Goal: Transaction & Acquisition: Purchase product/service

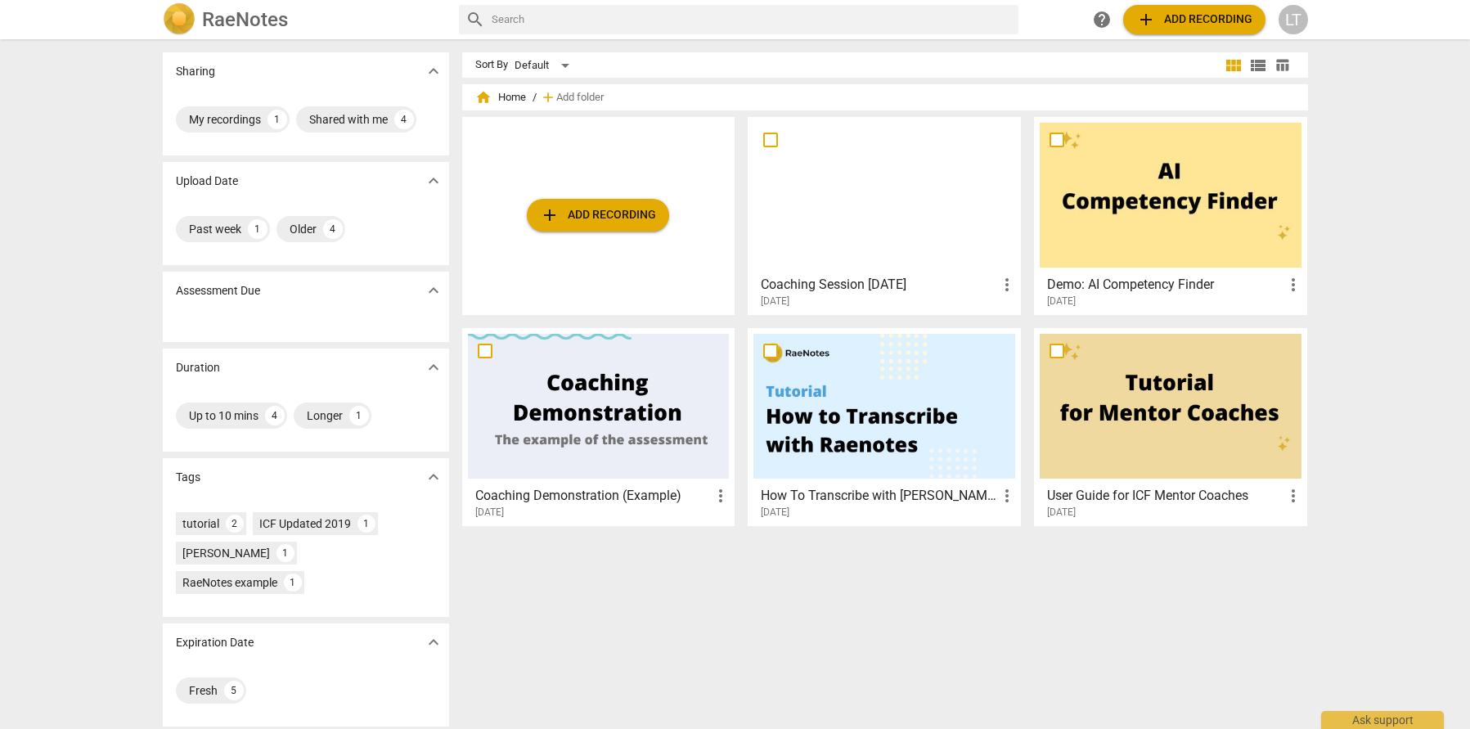
click at [894, 227] on div at bounding box center [885, 195] width 262 height 145
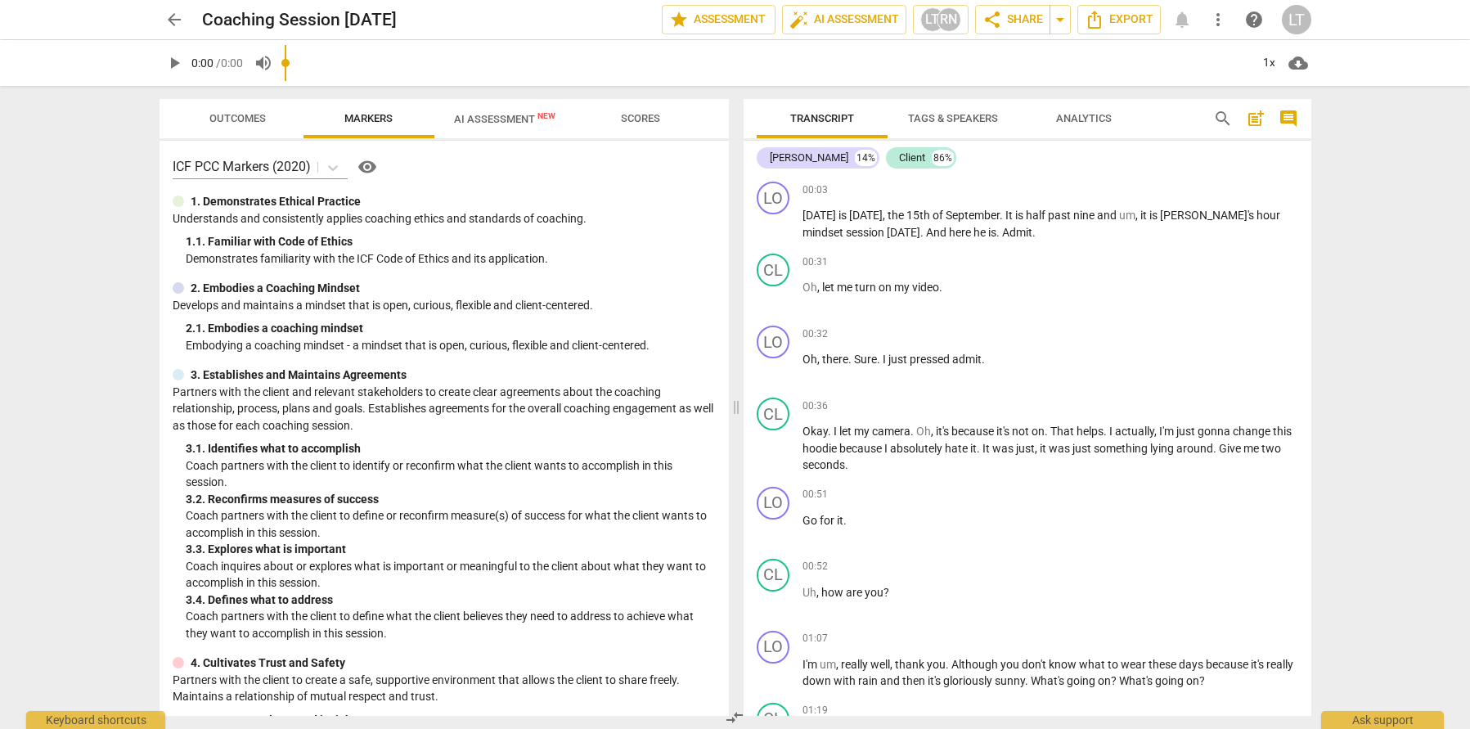
click at [508, 132] on button "AI Assessment New" at bounding box center [505, 118] width 141 height 39
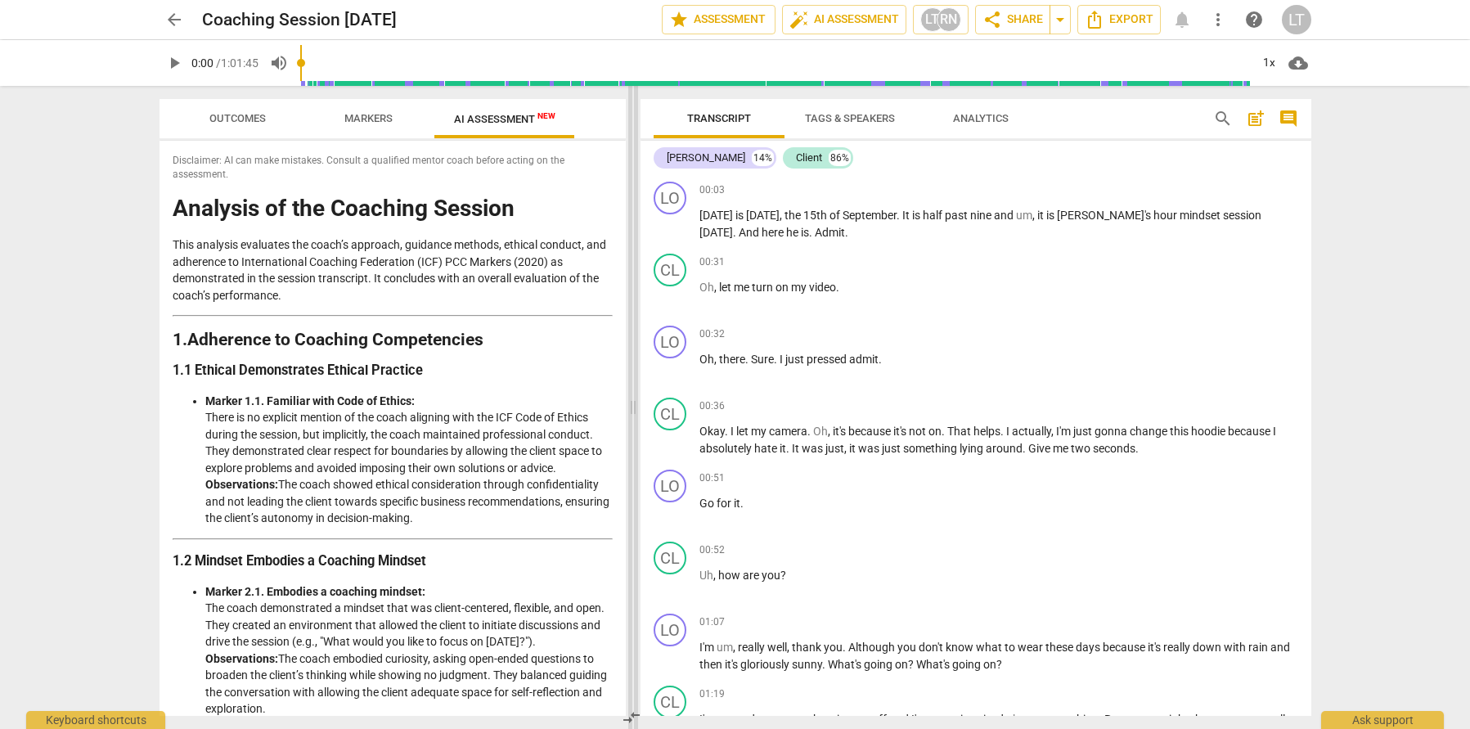
drag, startPoint x: 734, startPoint y: 413, endPoint x: 631, endPoint y: 419, distance: 103.3
click at [631, 419] on span at bounding box center [633, 407] width 10 height 643
click at [673, 225] on span "play_arrow" at bounding box center [671, 225] width 20 height 20
click at [1290, 113] on span "comment" at bounding box center [1289, 119] width 20 height 20
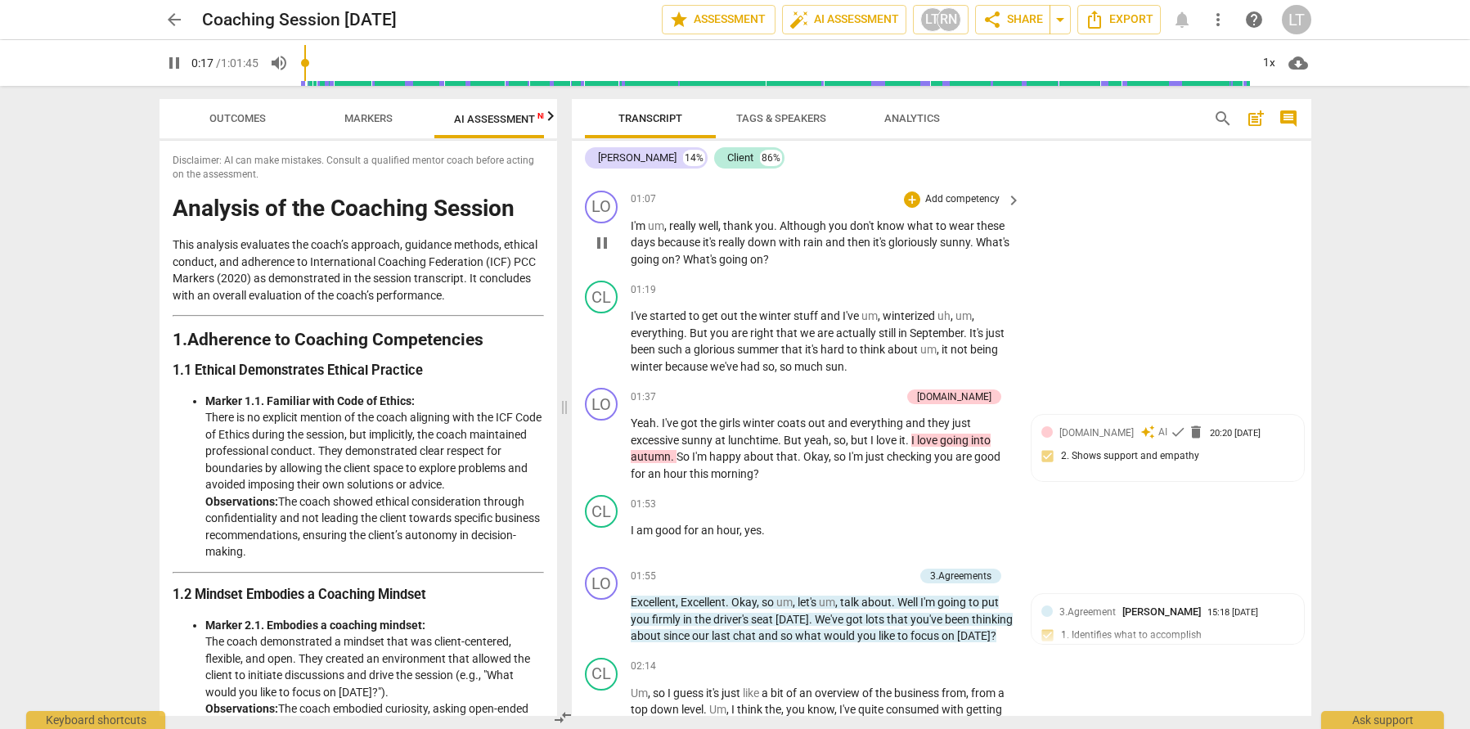
scroll to position [445, 0]
click at [601, 448] on span "pause" at bounding box center [602, 448] width 20 height 20
click at [602, 440] on span "play_arrow" at bounding box center [602, 448] width 20 height 20
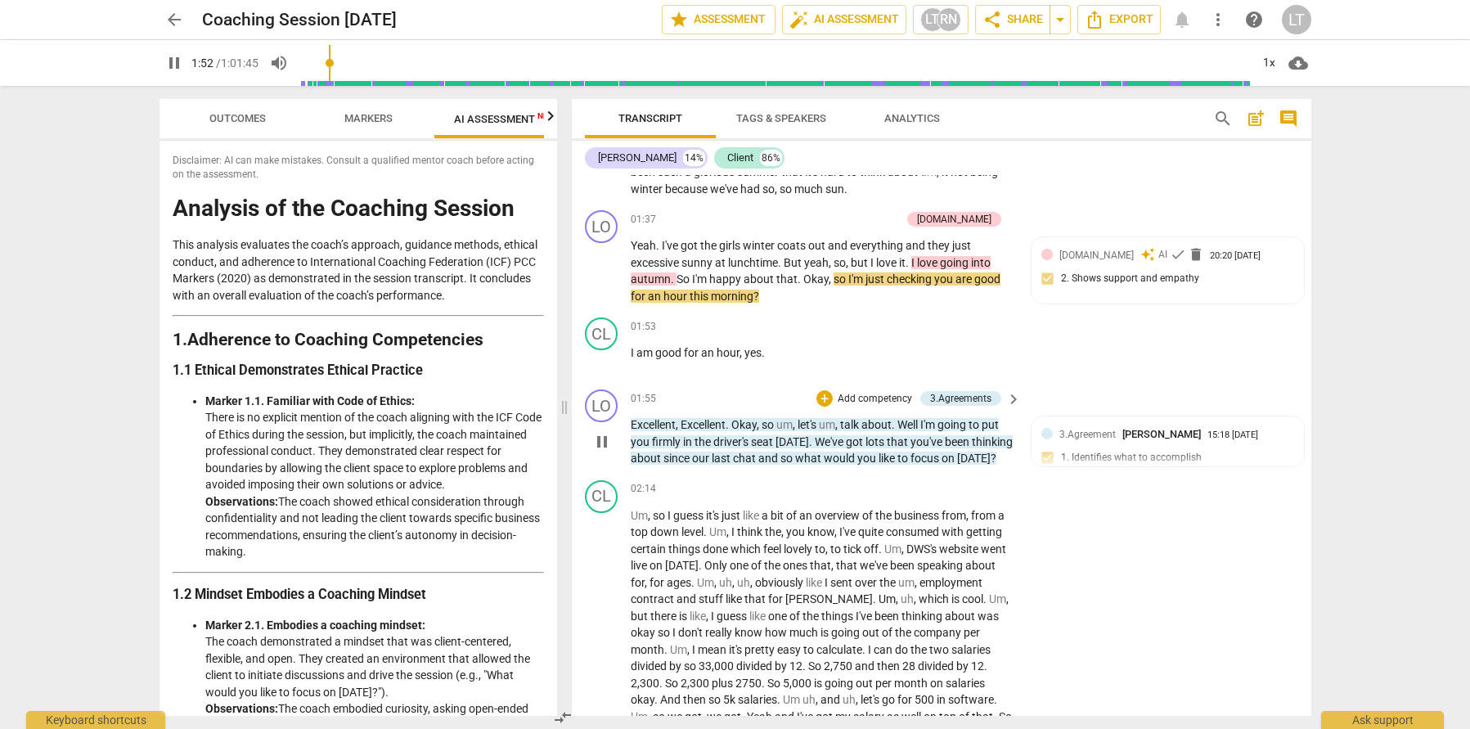
scroll to position [604, 0]
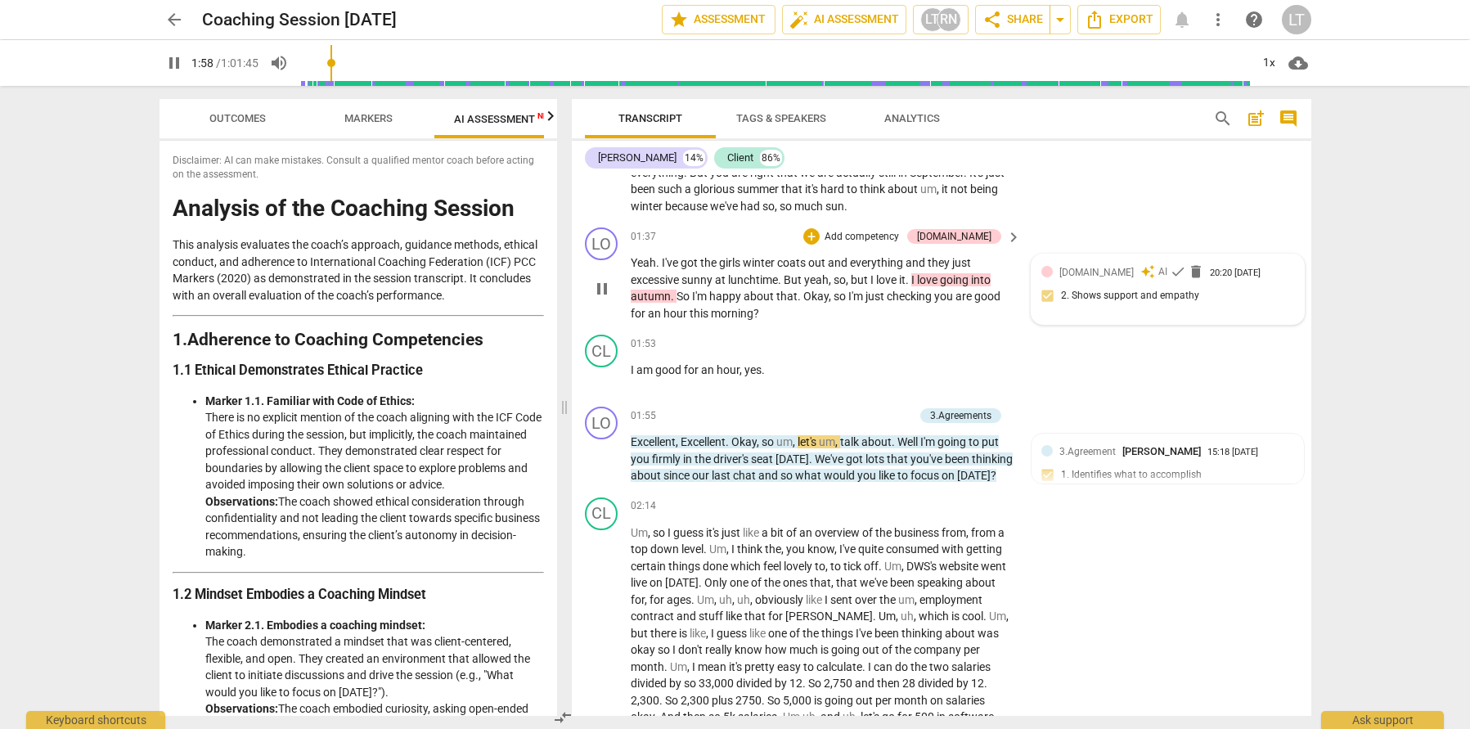
click at [1244, 306] on div "[DOMAIN_NAME] auto_awesome AI check delete 20:20 [DATE] 2. Shows support and em…" at bounding box center [1168, 289] width 253 height 50
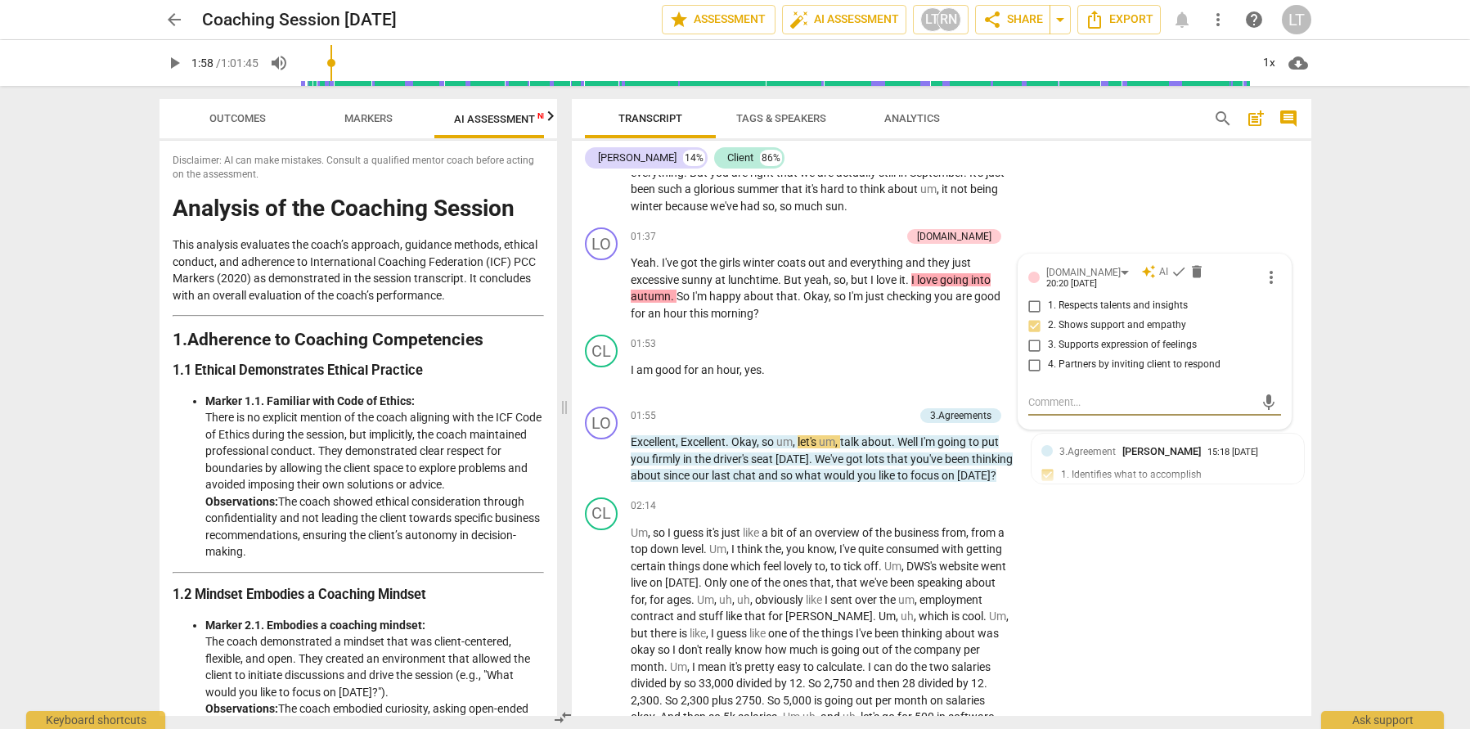
click at [1349, 388] on div "arrow_back Coaching Session [DATE] edit star Assessment auto_fix_high AI Assess…" at bounding box center [735, 364] width 1470 height 729
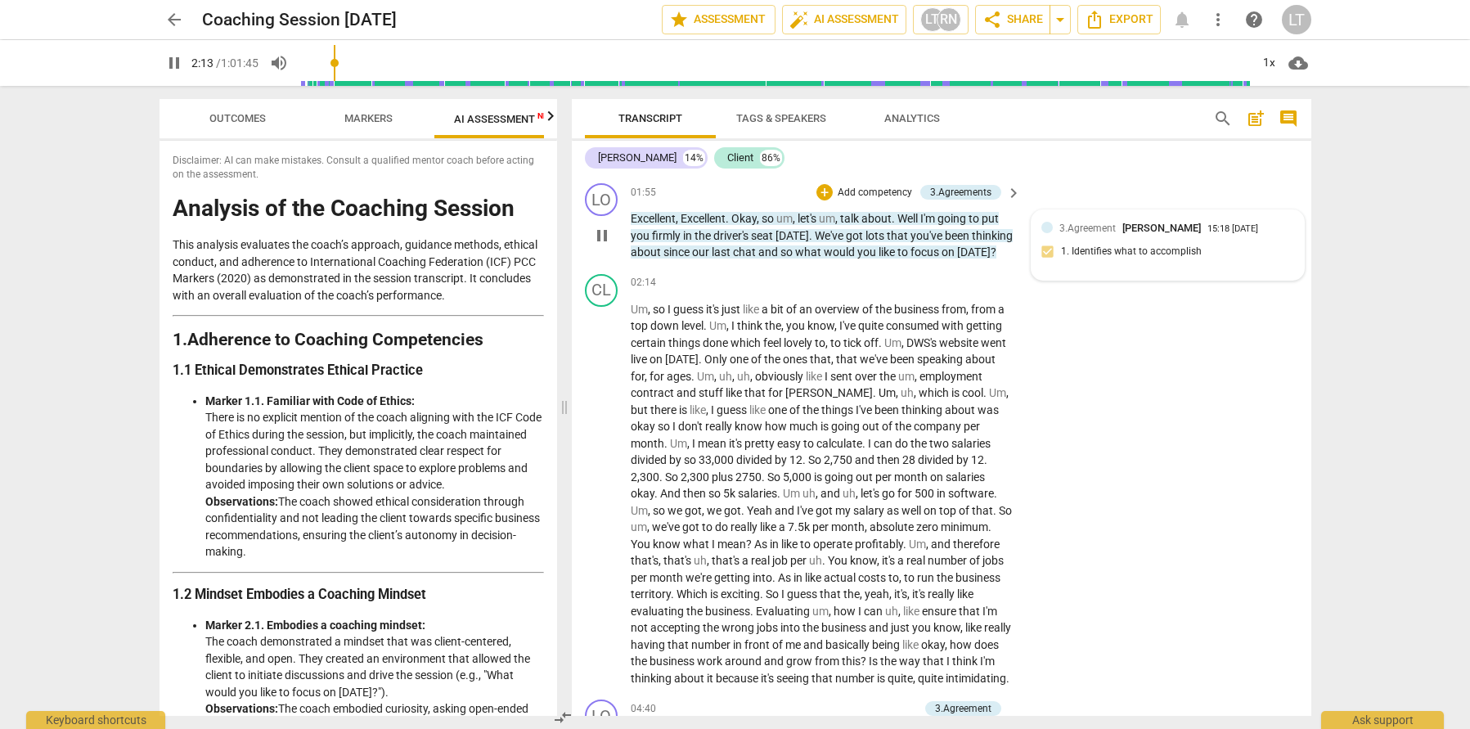
scroll to position [818, 0]
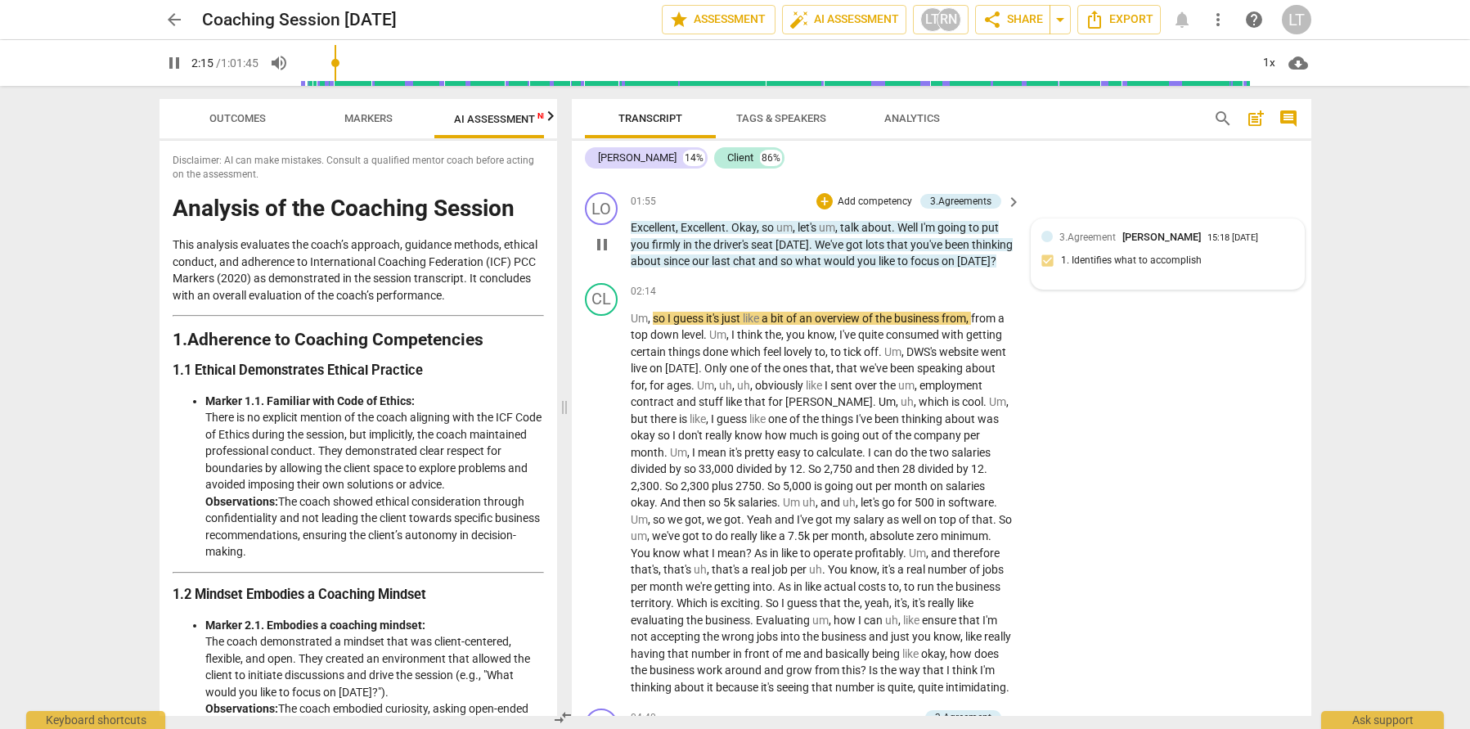
click at [1225, 250] on div "3.Agreement [PERSON_NAME] 15:18 [DATE] 1. Identifies what to accomplish" at bounding box center [1168, 254] width 253 height 50
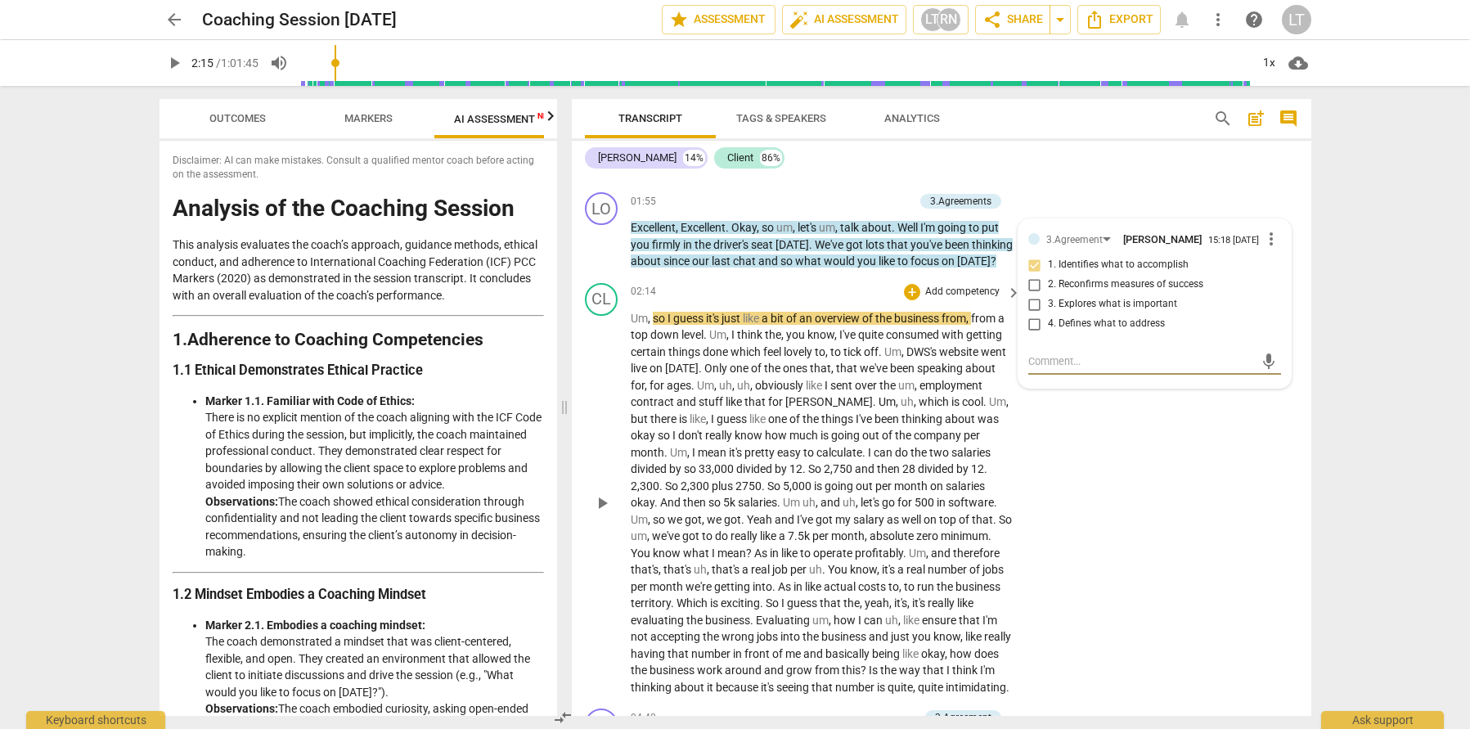
click at [926, 299] on p "Add competency" at bounding box center [963, 292] width 78 height 15
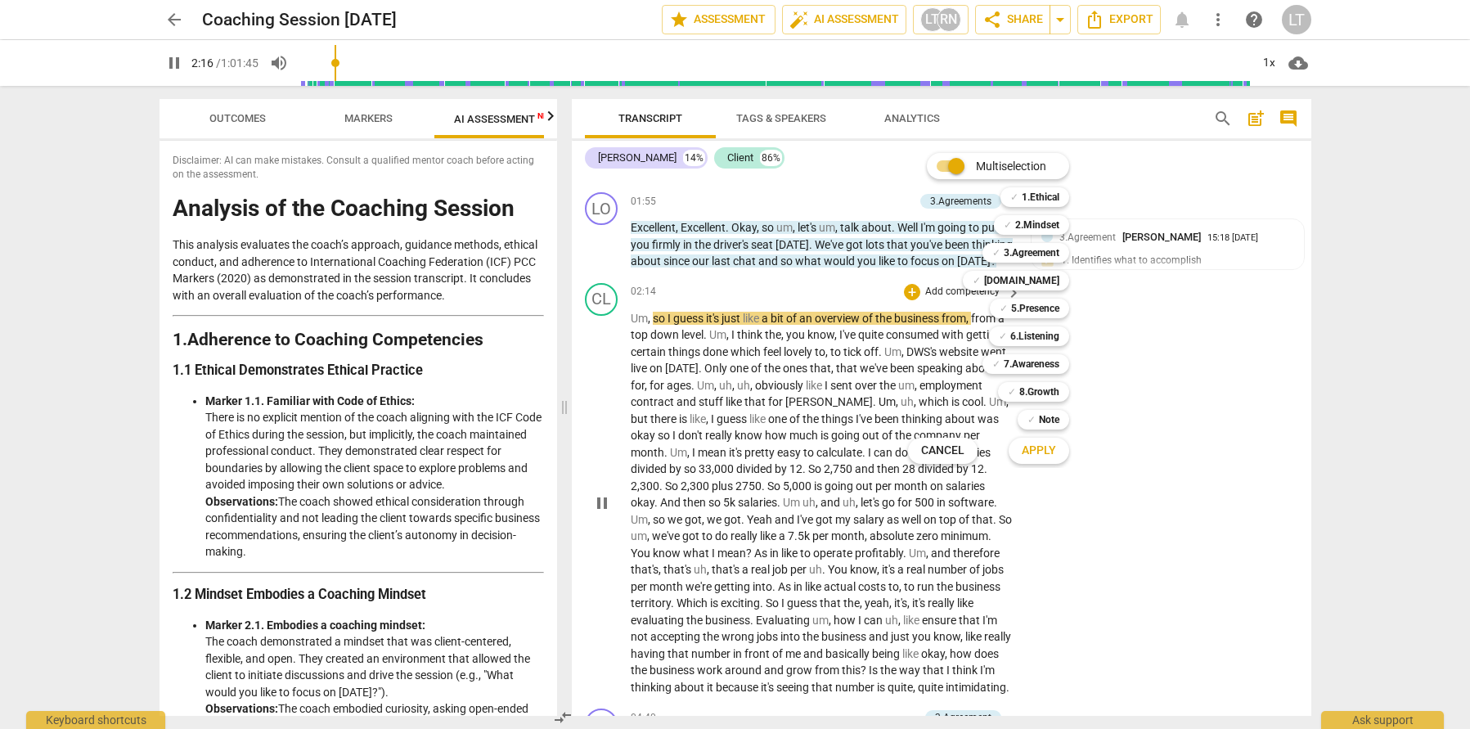
click at [926, 301] on div "Multiselection m ✓ 1.Ethical 1 ✓ 2.Mindset 2 ✓ 3.Agreement 3 ✓ [DOMAIN_NAME] 4 …" at bounding box center [1001, 308] width 199 height 319
click at [750, 304] on div at bounding box center [735, 364] width 1470 height 729
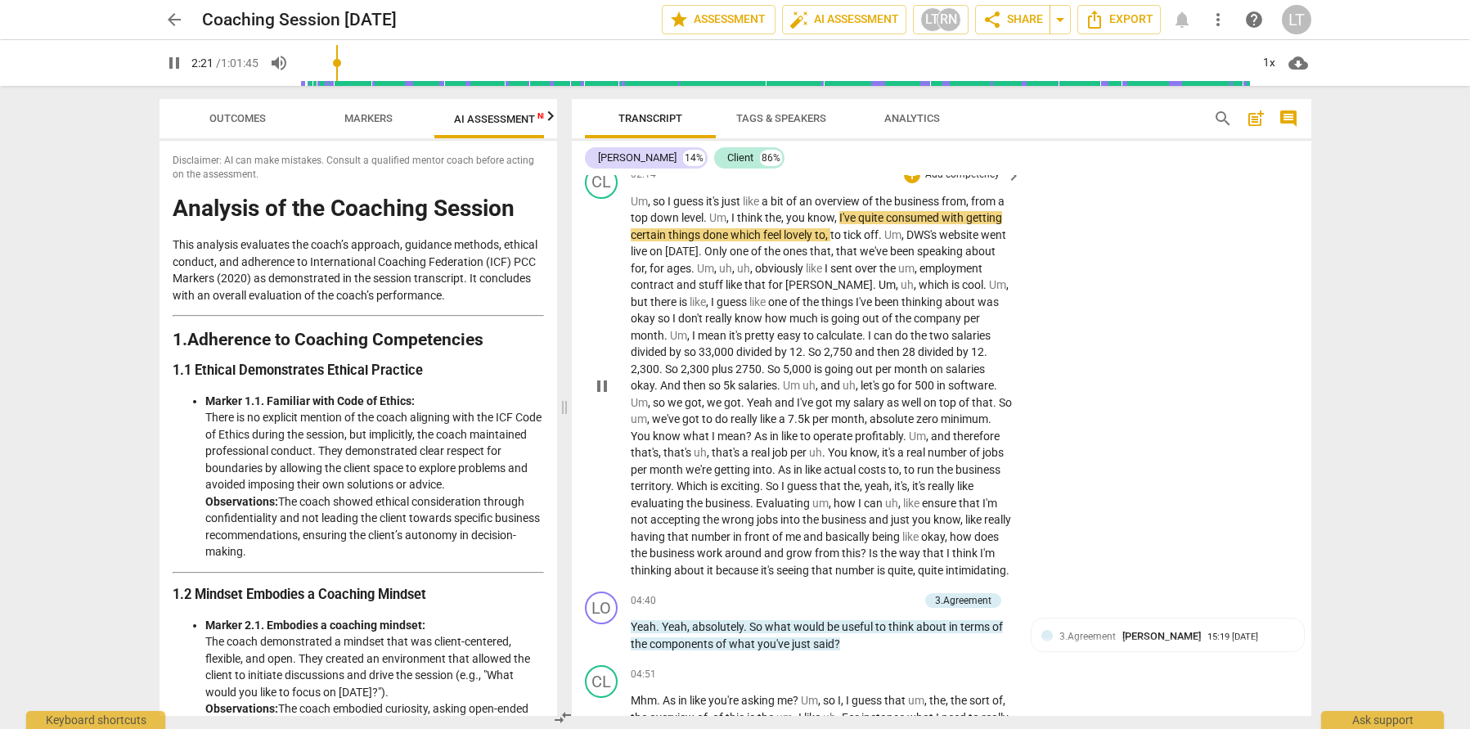
scroll to position [1051, 0]
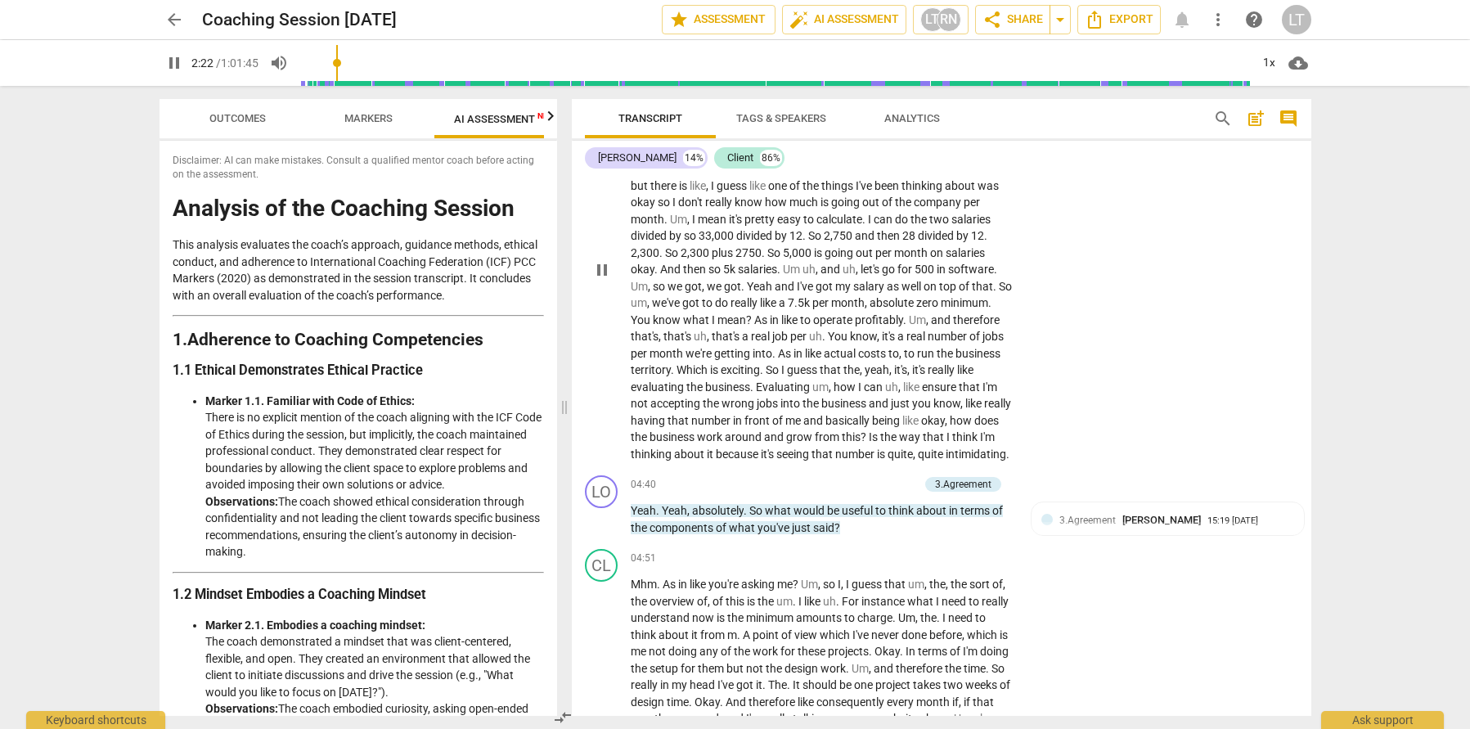
click at [601, 280] on span "pause" at bounding box center [602, 270] width 20 height 20
type input "143"
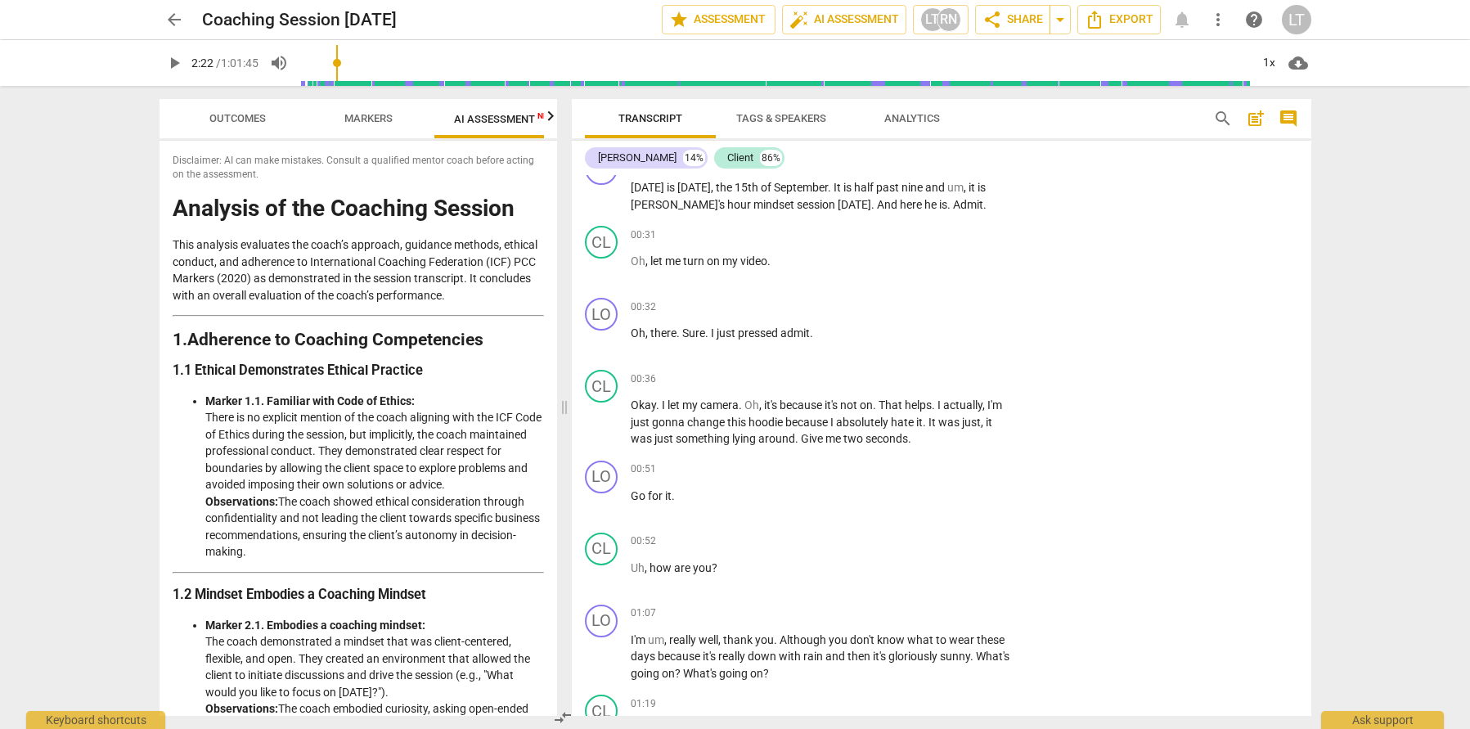
scroll to position [0, 0]
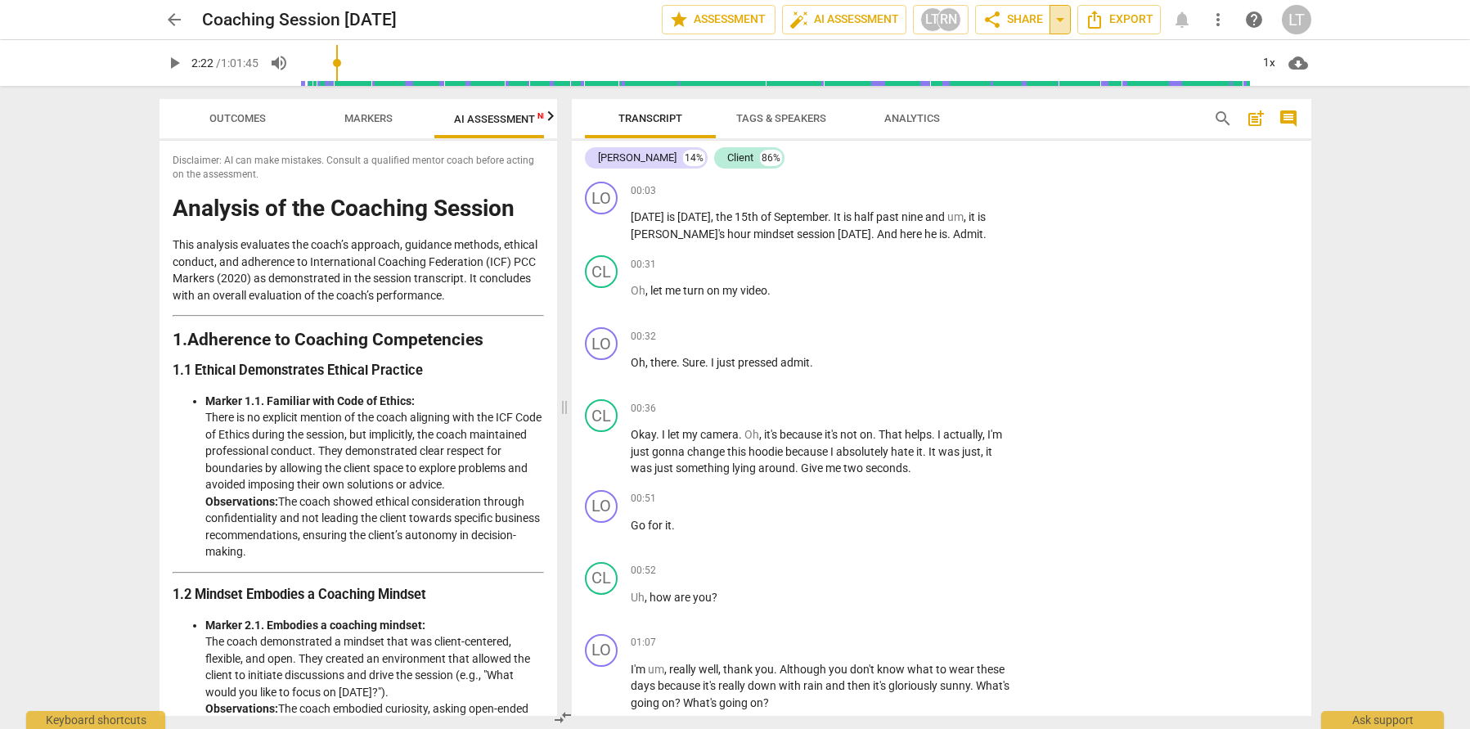
click at [1061, 25] on span "arrow_drop_down" at bounding box center [1061, 20] width 20 height 20
click at [1029, 16] on span "share Share" at bounding box center [1013, 20] width 61 height 20
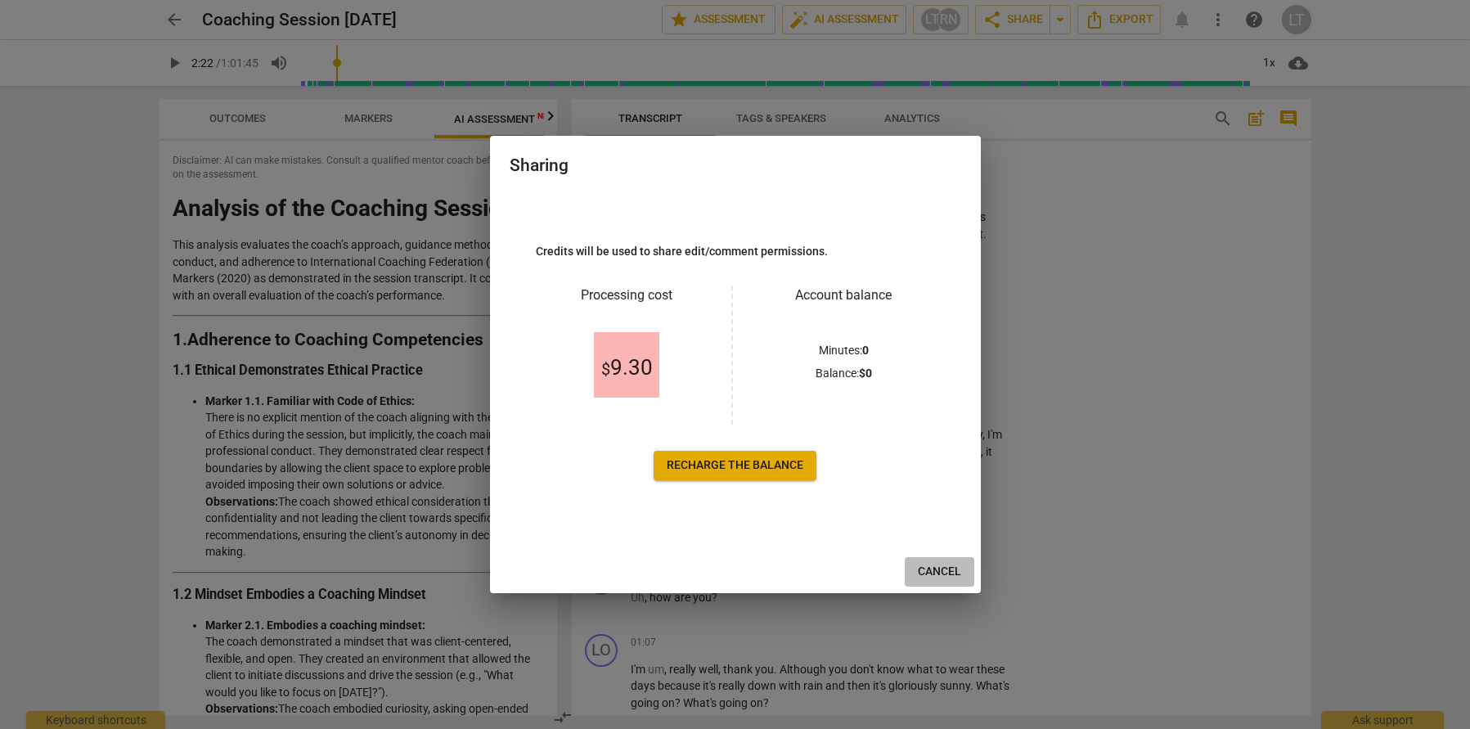
click at [939, 572] on span "Cancel" at bounding box center [939, 572] width 43 height 16
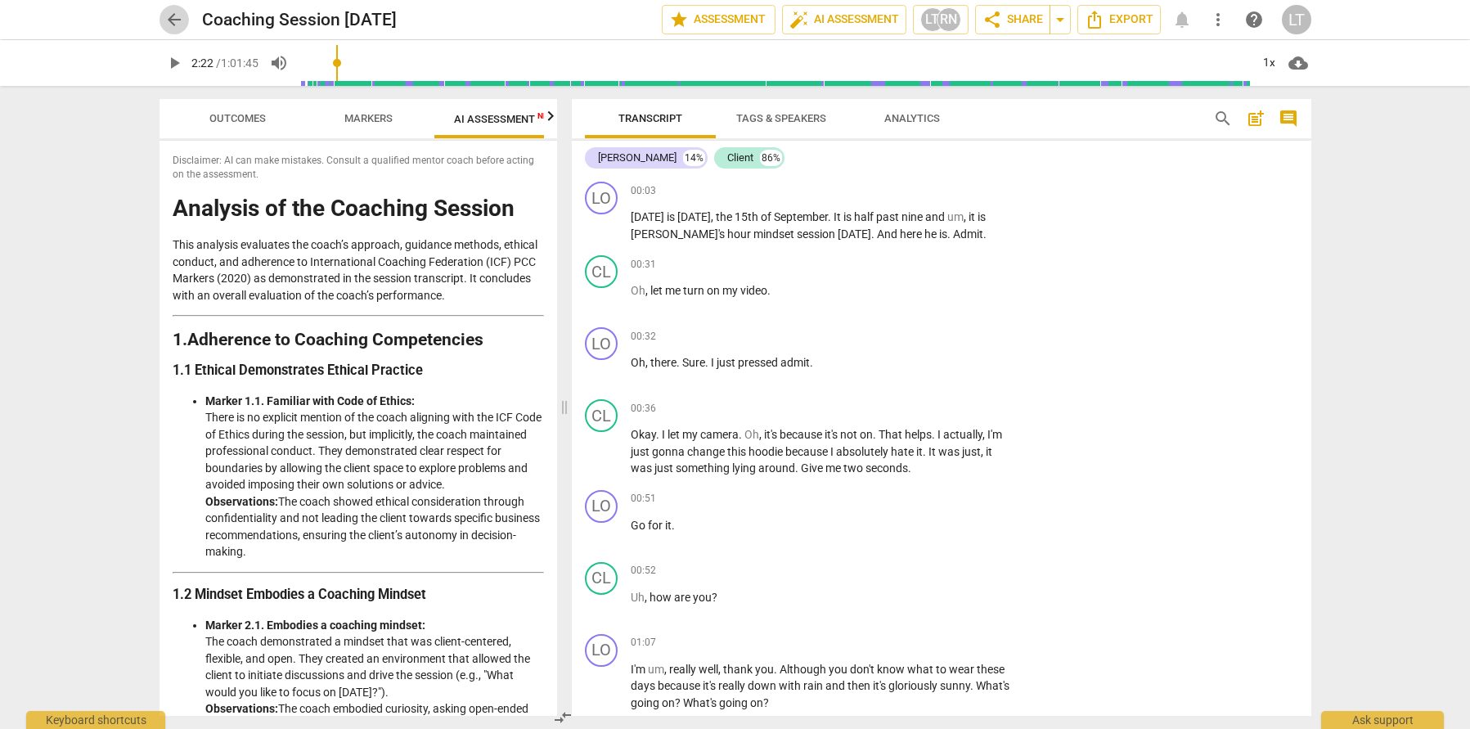
click at [165, 25] on span "arrow_back" at bounding box center [174, 20] width 20 height 20
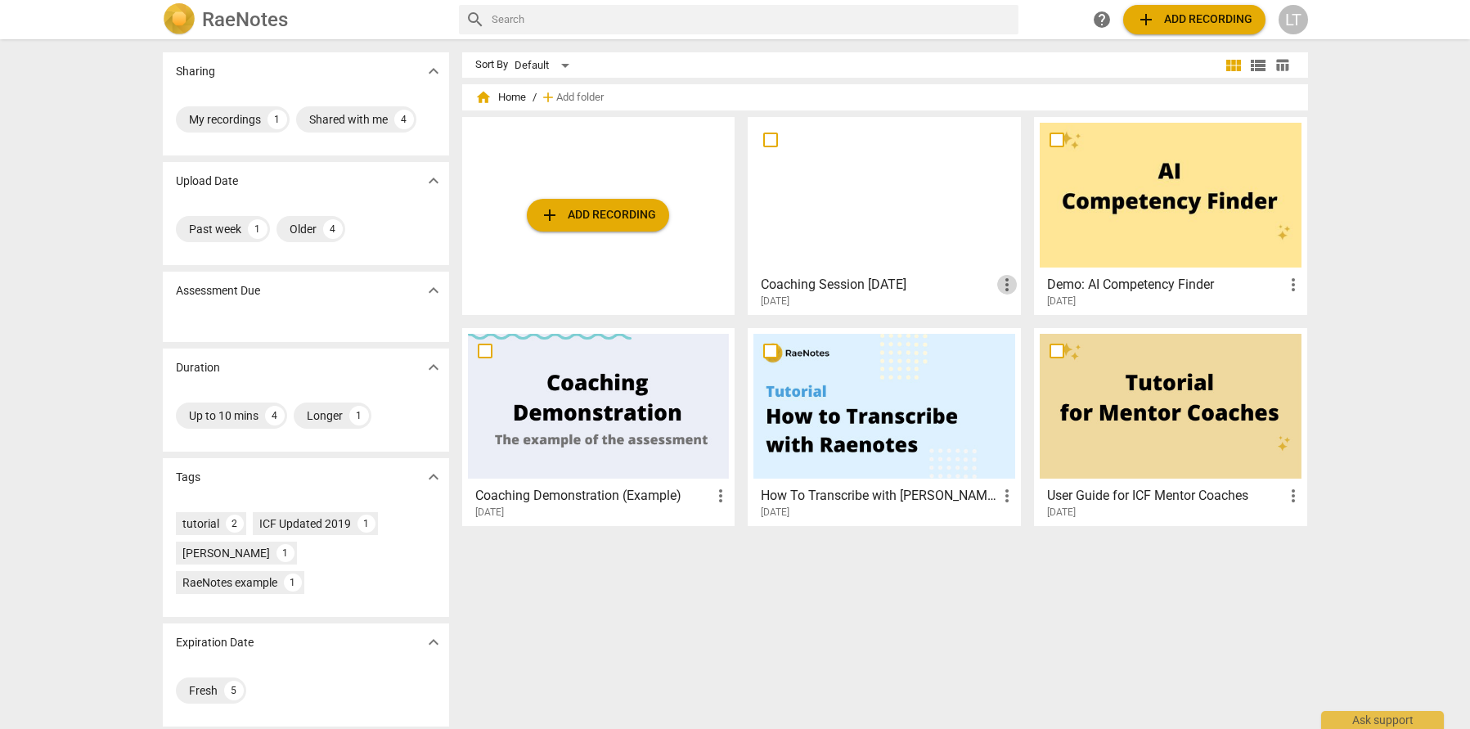
click at [1014, 290] on span "more_vert" at bounding box center [1007, 285] width 20 height 20
click at [942, 293] on div at bounding box center [735, 364] width 1470 height 729
click at [1258, 67] on span "view_list" at bounding box center [1259, 66] width 20 height 20
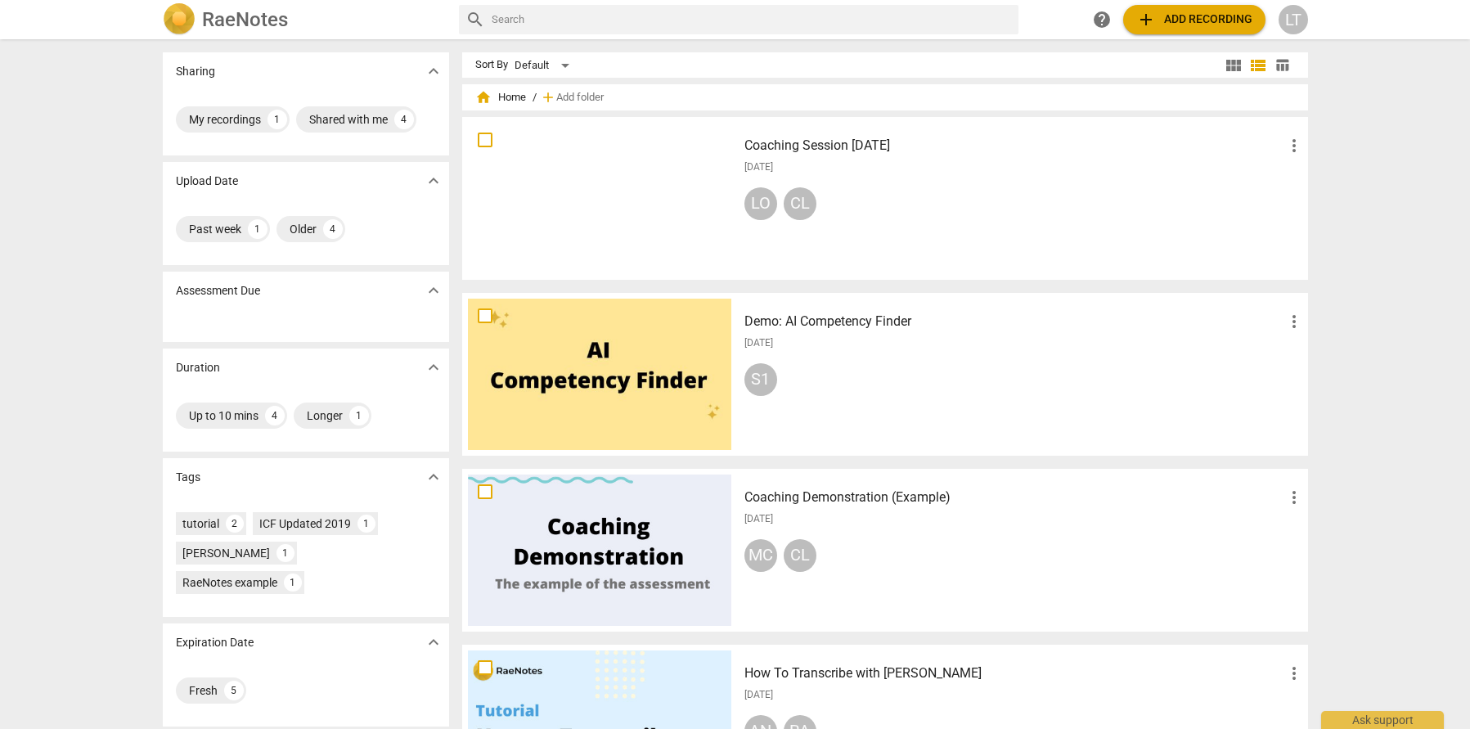
click at [1278, 66] on span "table_chart" at bounding box center [1283, 65] width 16 height 16
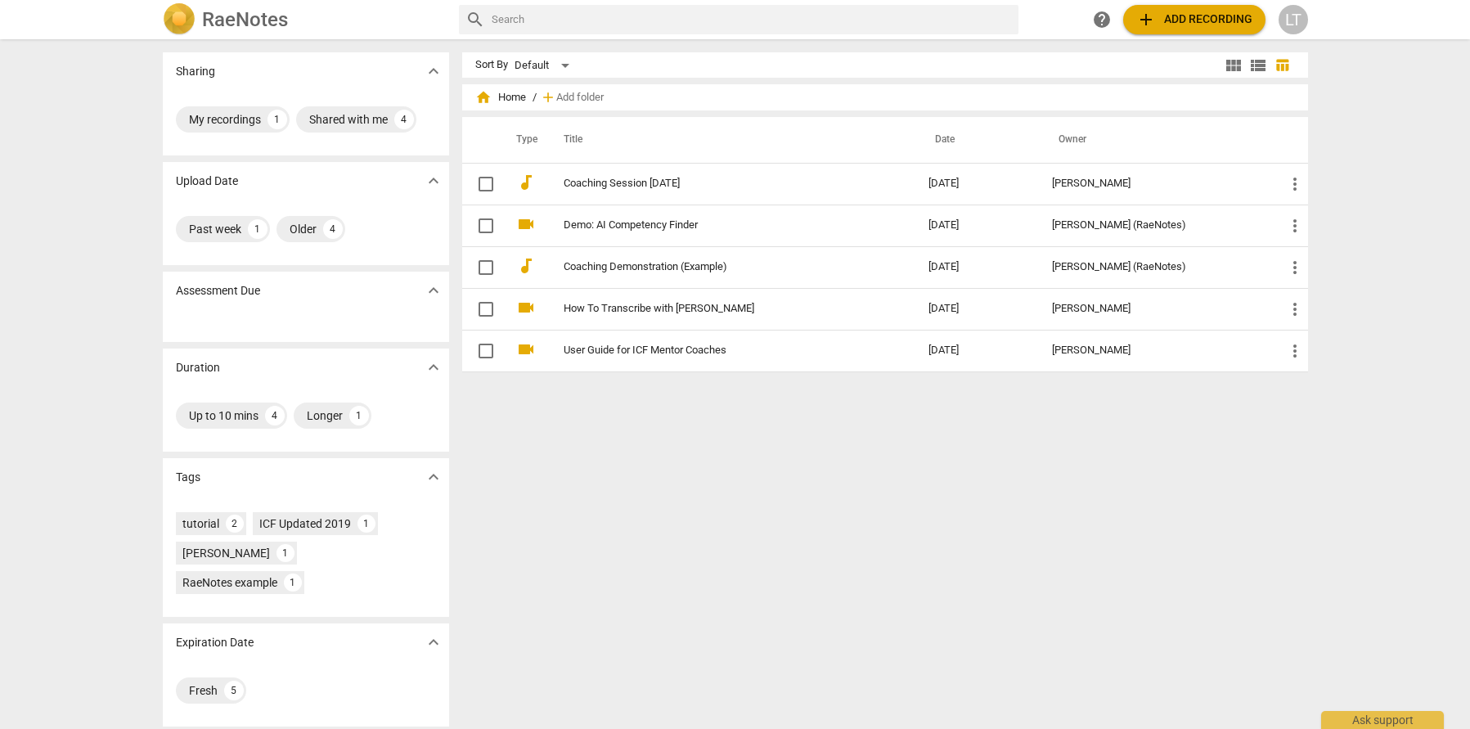
click at [1217, 65] on div "Sort By Default" at bounding box center [848, 64] width 746 height 25
click at [1224, 64] on span "view_module" at bounding box center [1234, 66] width 20 height 20
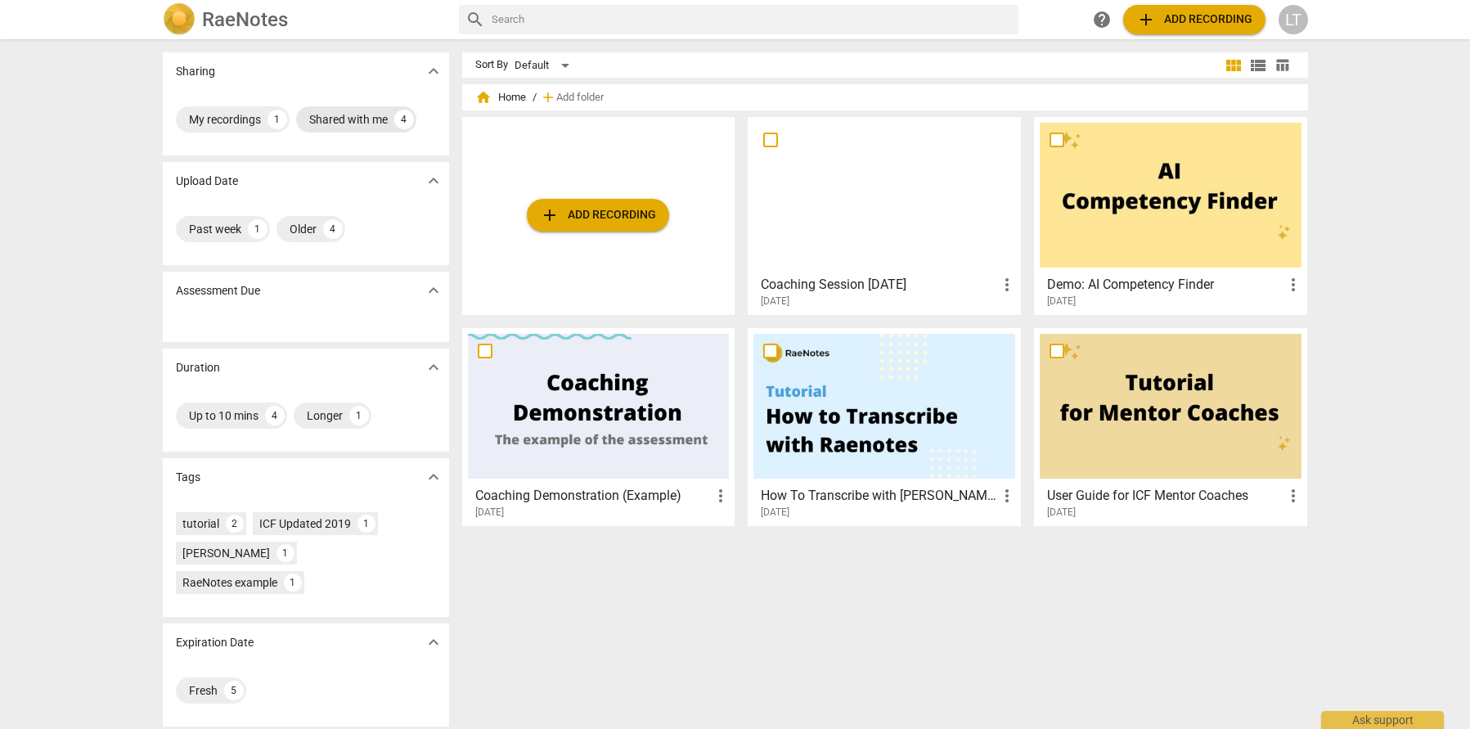
click at [328, 124] on div "Shared with me" at bounding box center [348, 119] width 79 height 16
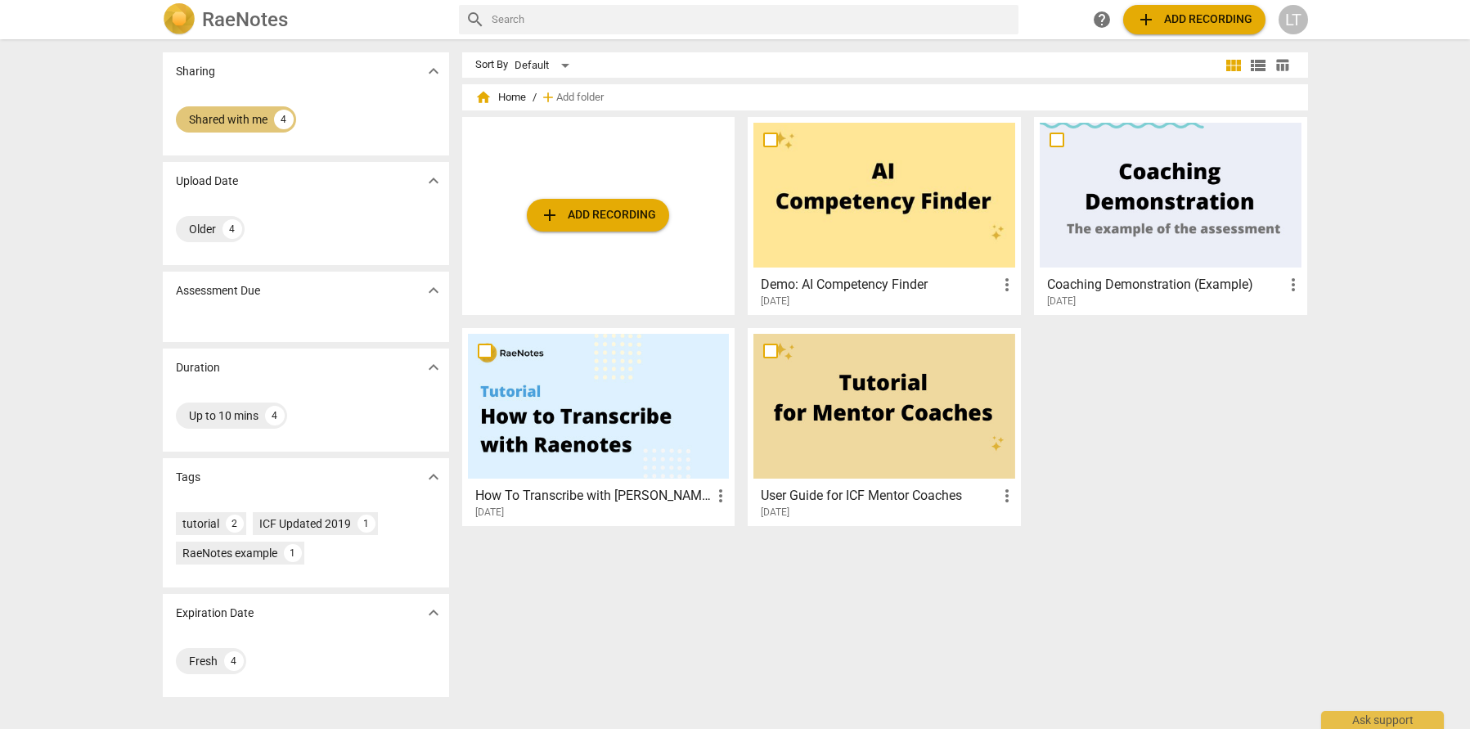
click at [203, 115] on div "Shared with me" at bounding box center [228, 119] width 79 height 16
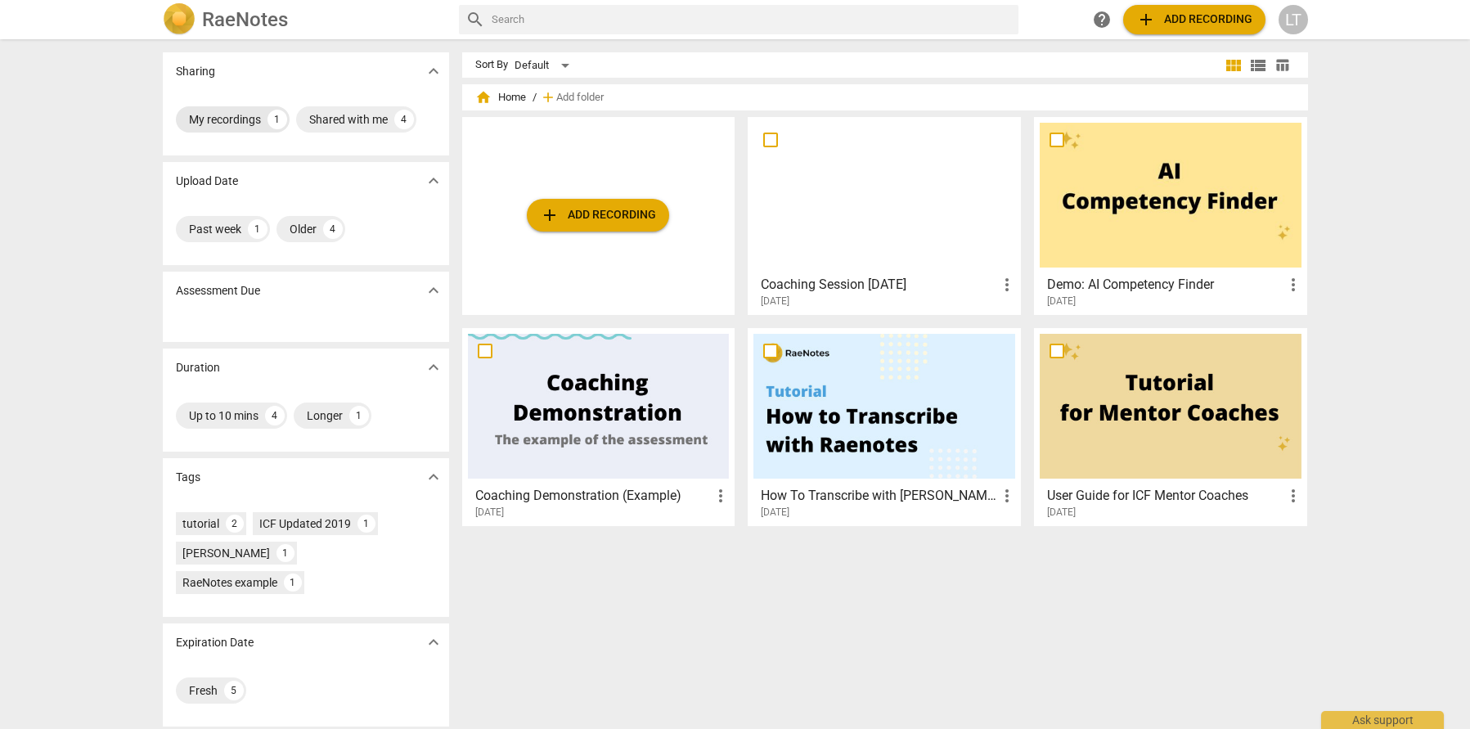
click at [227, 114] on div "My recordings" at bounding box center [225, 119] width 72 height 16
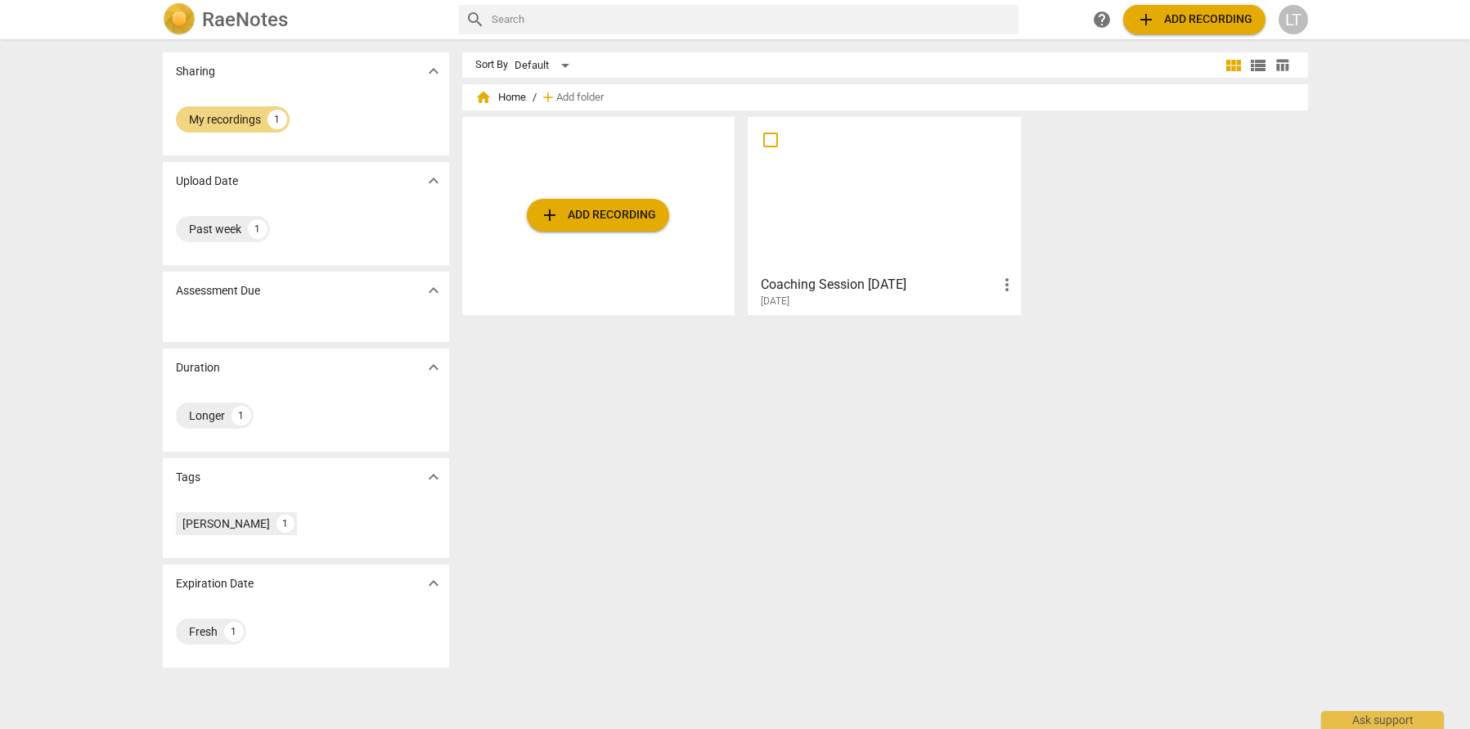
click at [901, 236] on div at bounding box center [885, 195] width 262 height 145
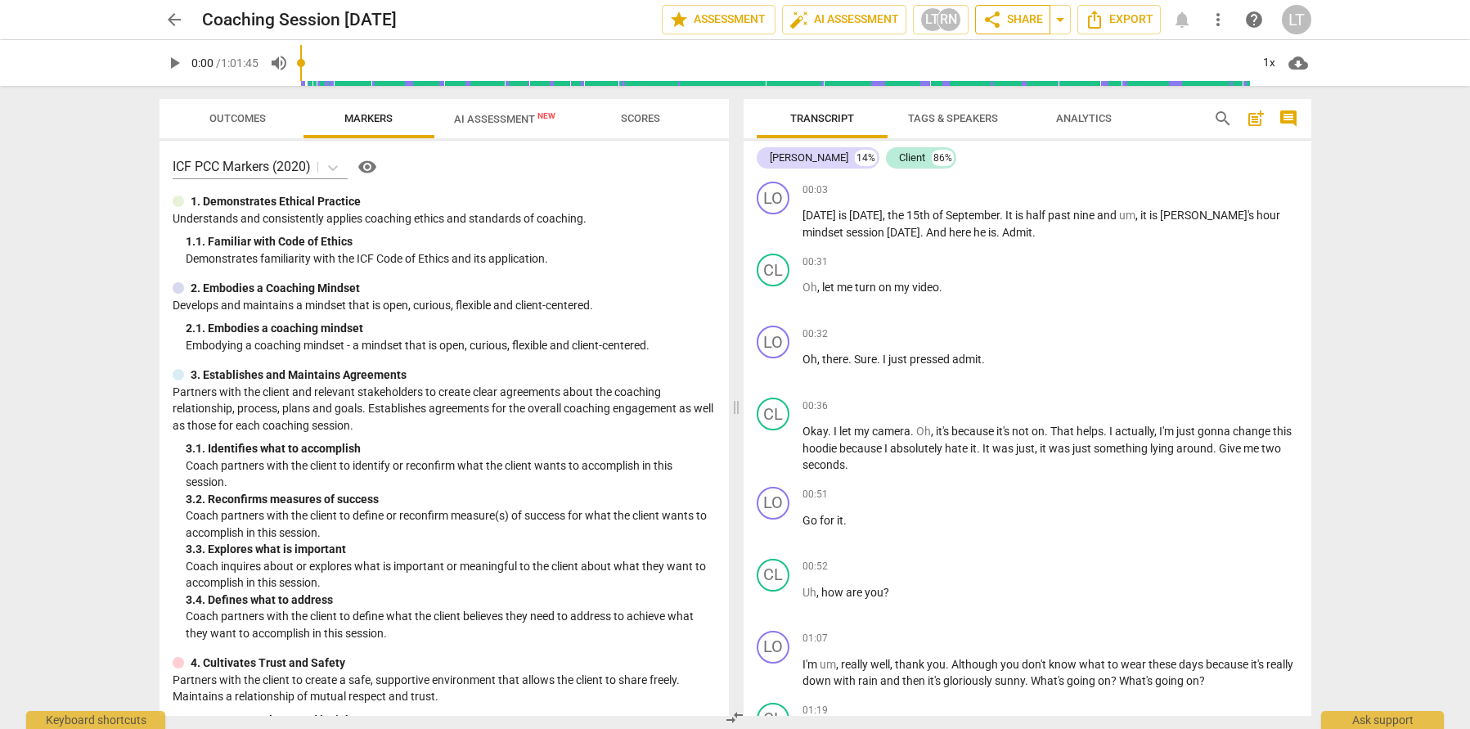
click at [1016, 10] on span "share Share" at bounding box center [1013, 20] width 61 height 20
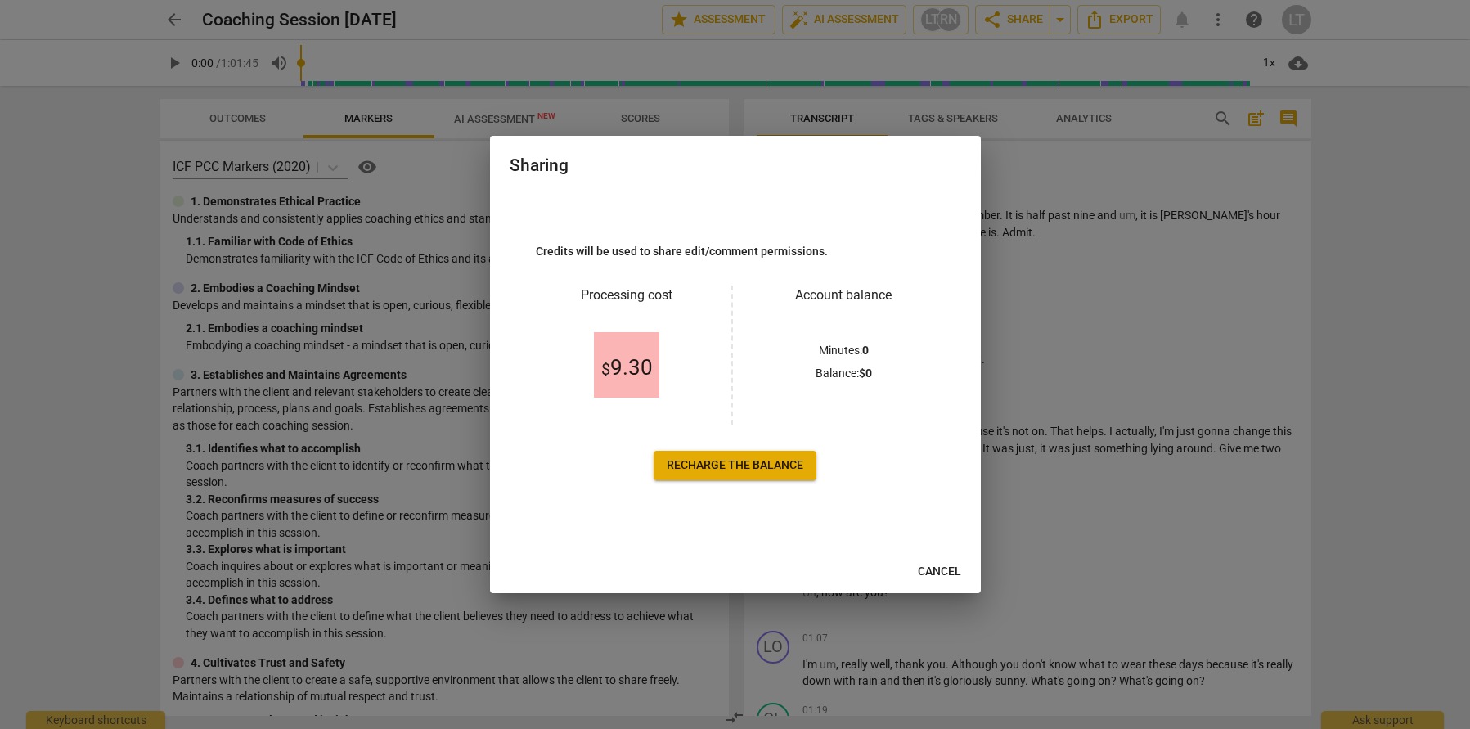
click at [739, 462] on span "Recharge the balance" at bounding box center [735, 465] width 137 height 16
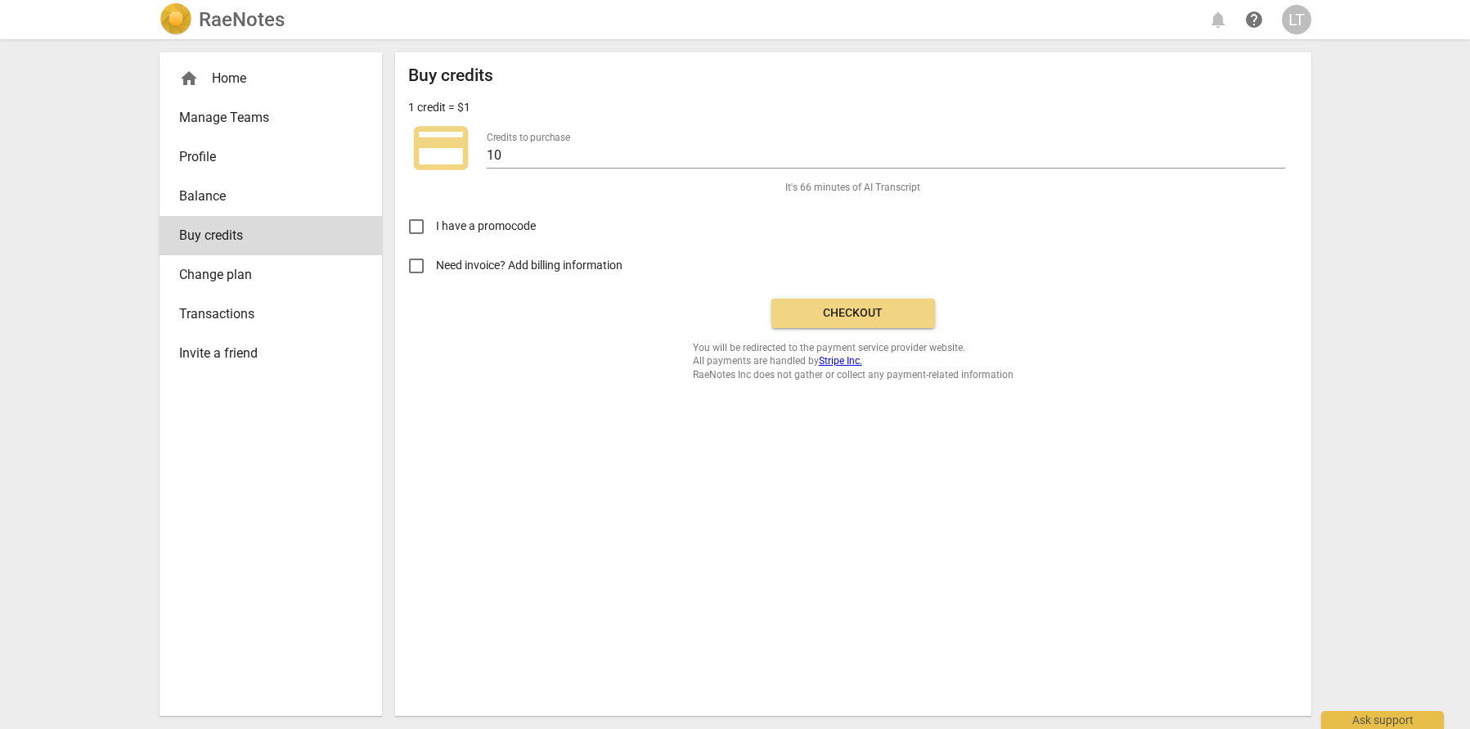
click at [425, 272] on input "Need invoice? Add billing information" at bounding box center [416, 265] width 39 height 39
checkbox input "true"
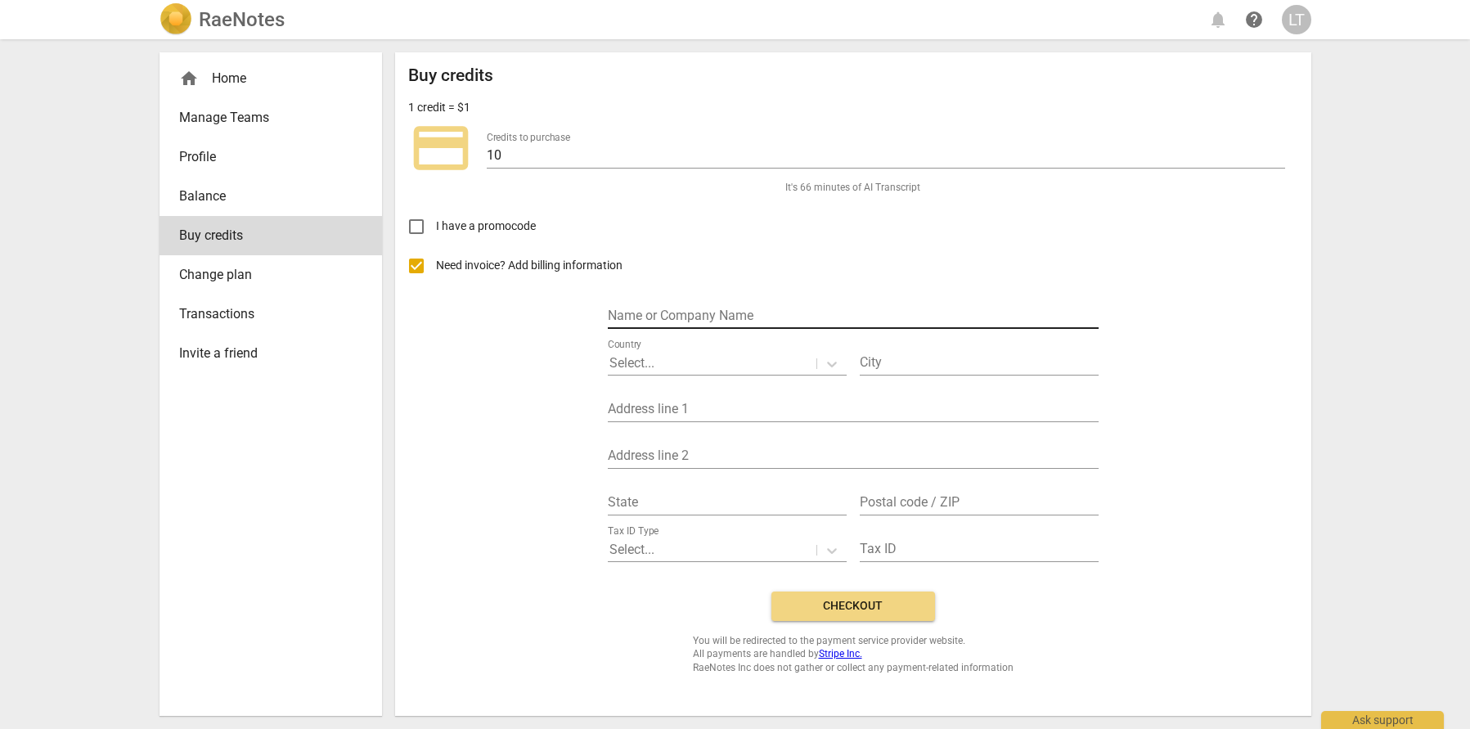
click at [753, 318] on input "text" at bounding box center [853, 317] width 491 height 24
click at [755, 310] on input "[PERSON_NAME]" at bounding box center [853, 317] width 491 height 24
type input "[PERSON_NAME] Coaching"
click at [756, 358] on div at bounding box center [712, 363] width 205 height 19
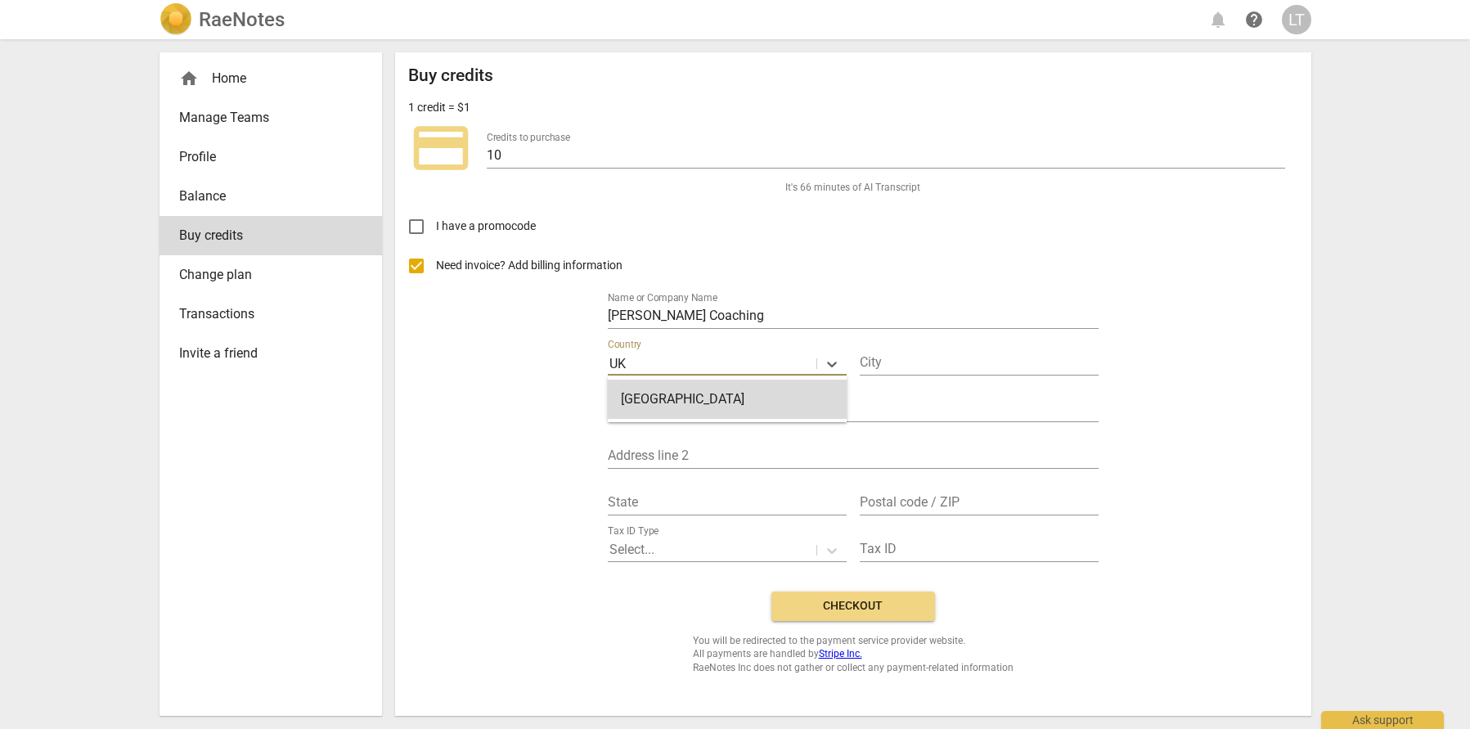
type input "U"
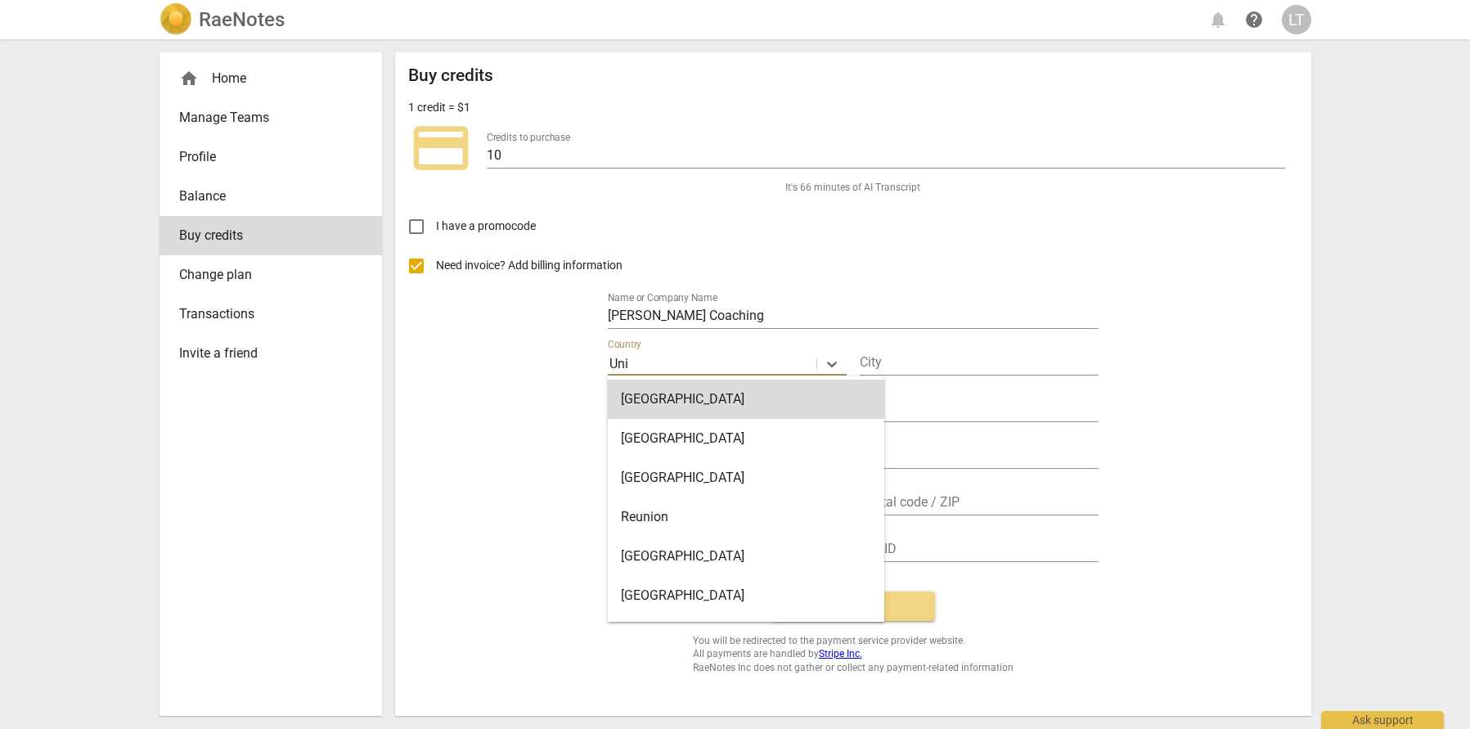
type input "Unit"
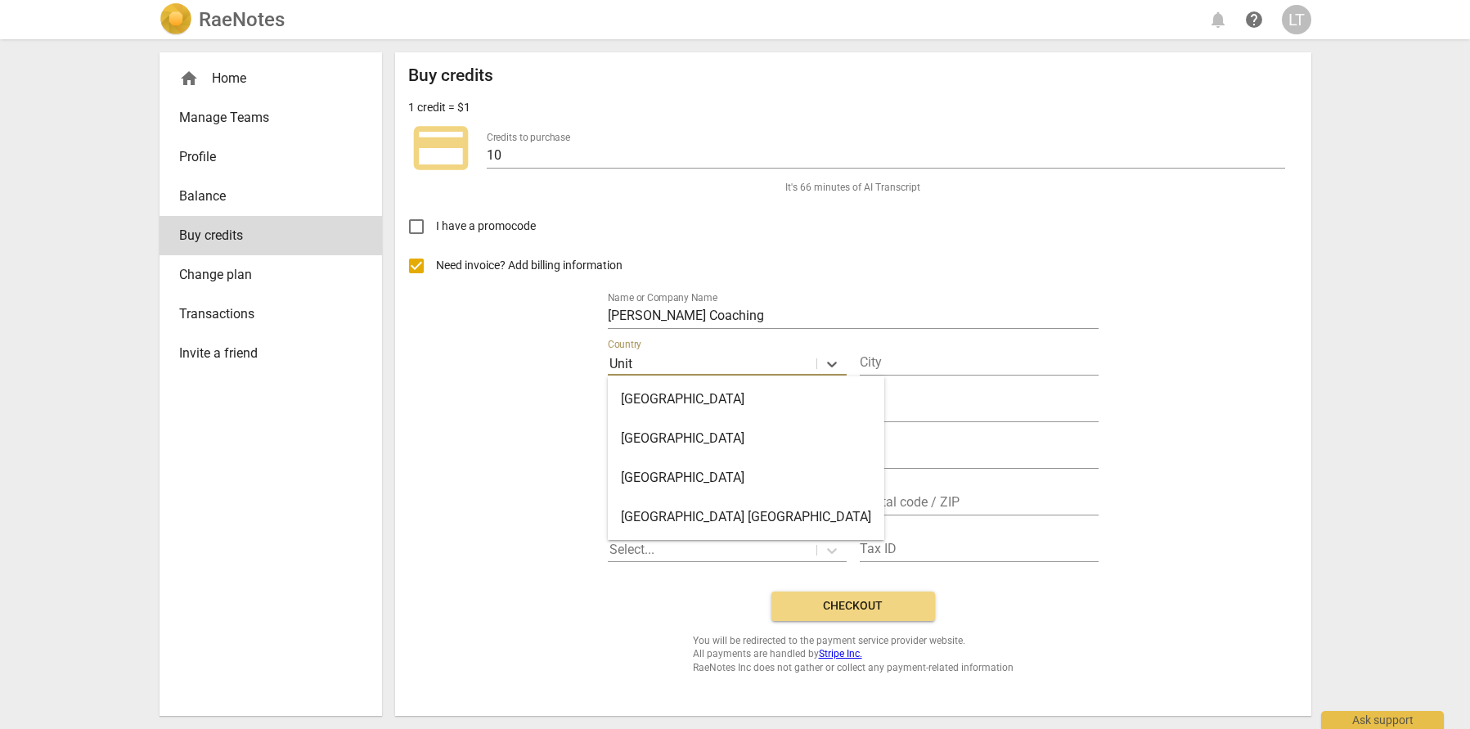
click at [718, 435] on div "[GEOGRAPHIC_DATA]" at bounding box center [746, 438] width 277 height 39
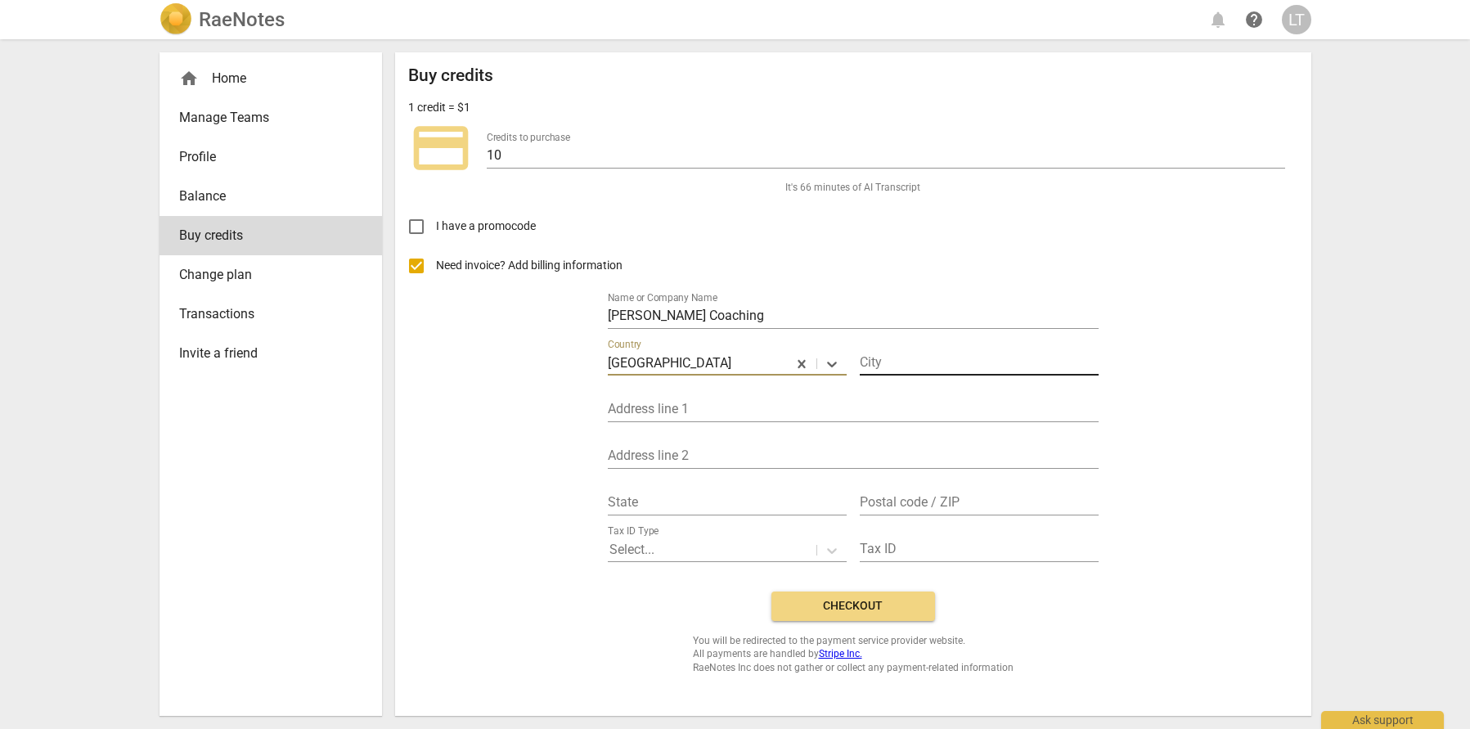
click at [946, 363] on input "text" at bounding box center [979, 364] width 239 height 24
type input "Leicestersher"
drag, startPoint x: 948, startPoint y: 362, endPoint x: 826, endPoint y: 354, distance: 123.0
click at [826, 354] on div "Country [GEOGRAPHIC_DATA] Leicestersher" at bounding box center [853, 355] width 491 height 47
click at [699, 413] on input "text" at bounding box center [853, 411] width 491 height 24
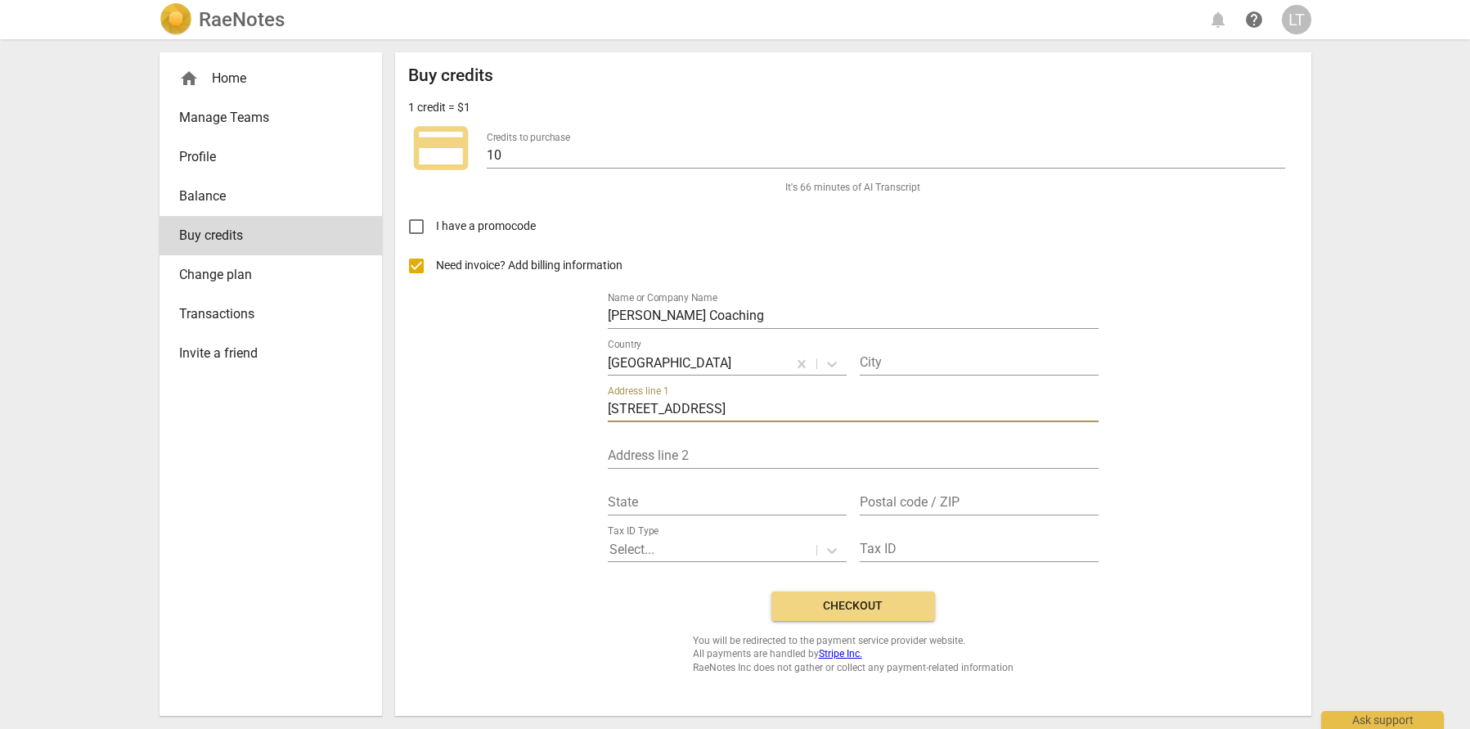
type input "[STREET_ADDRESS]"
type input "[GEOGRAPHIC_DATA]"
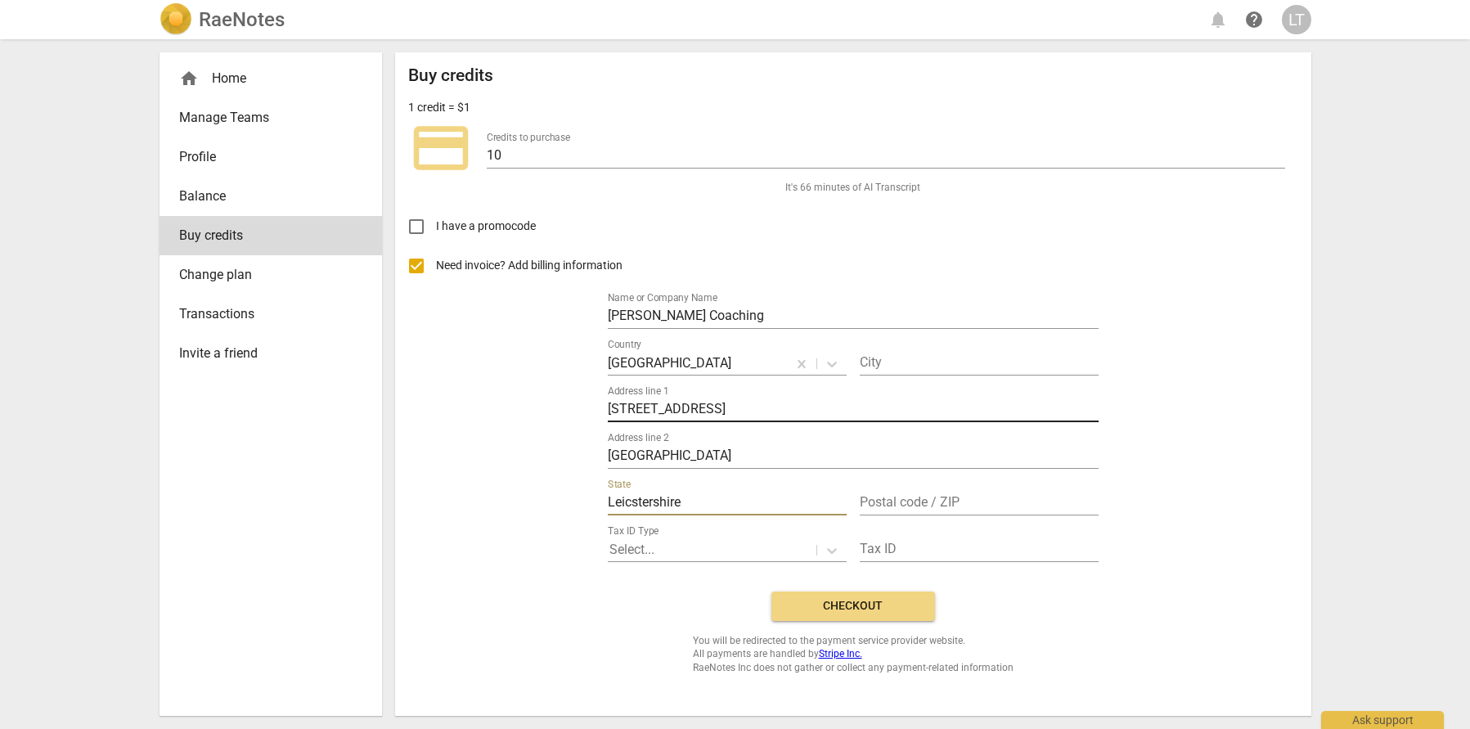
type input "Leicstershire"
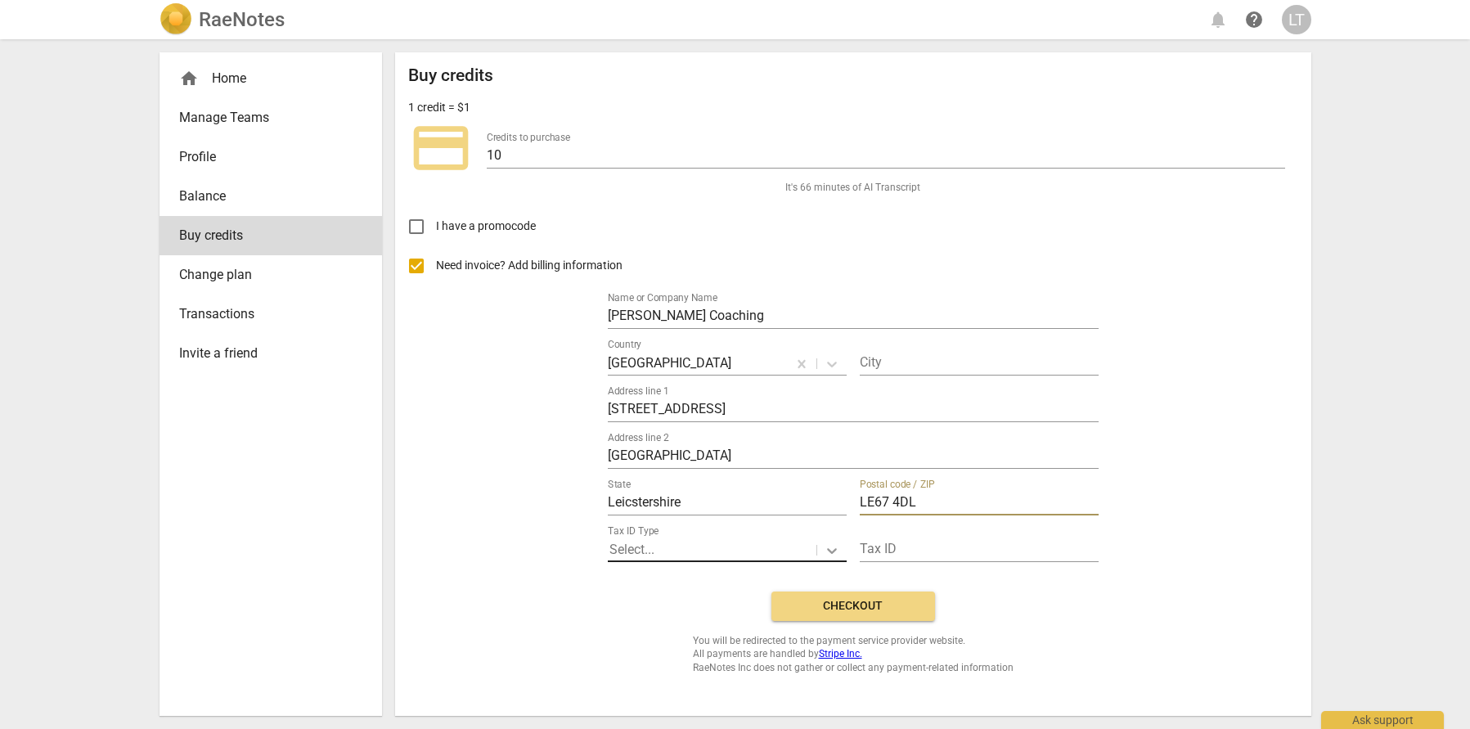
type input "LE67 4DL"
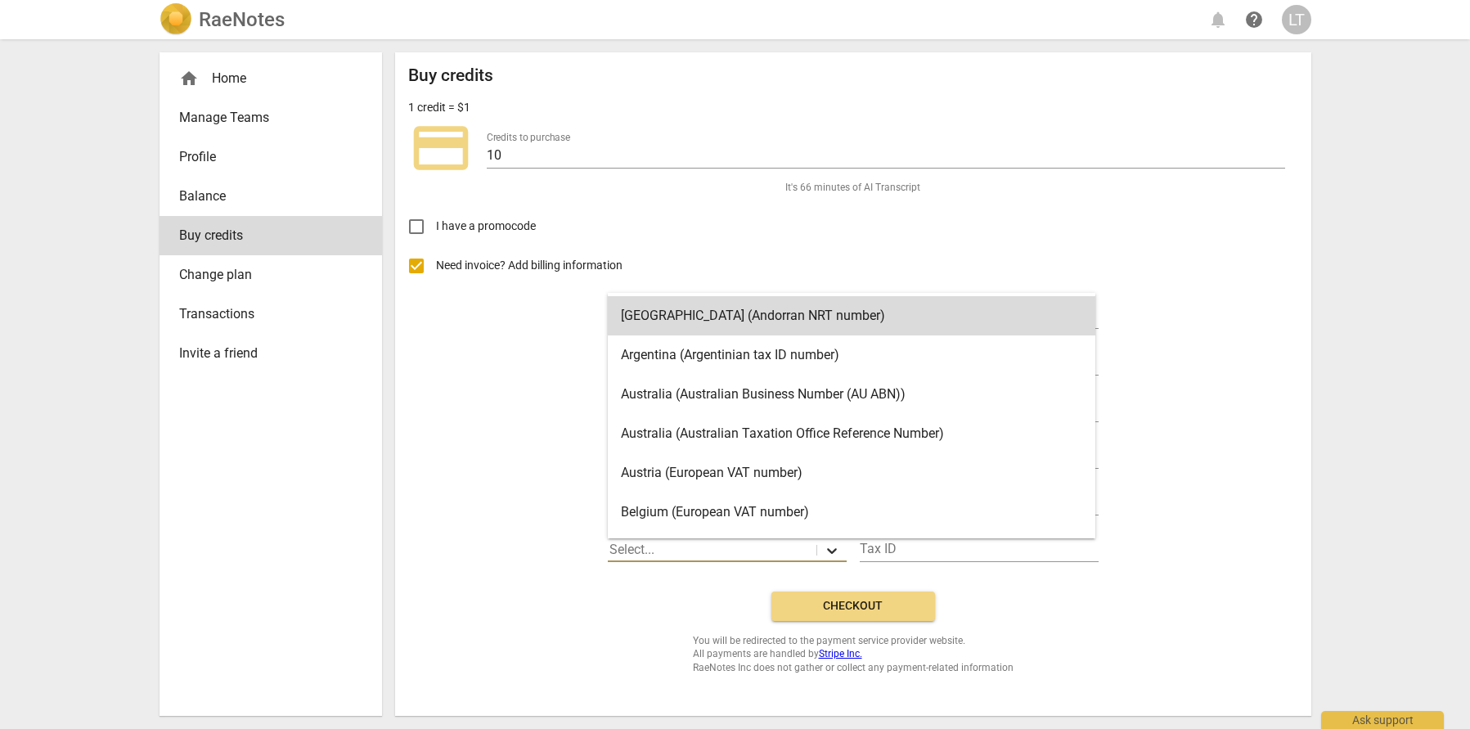
click at [829, 551] on icon at bounding box center [832, 551] width 10 height 6
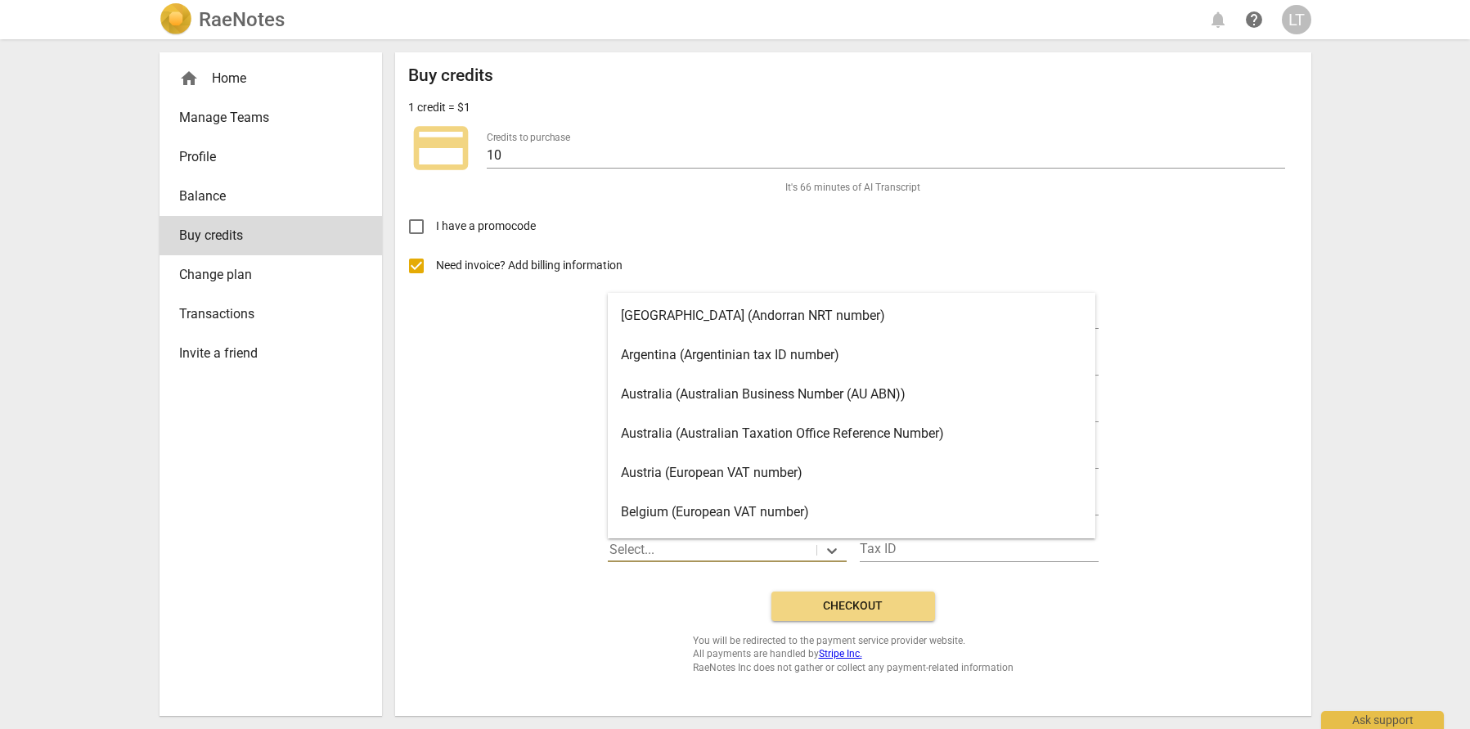
scroll to position [46, 0]
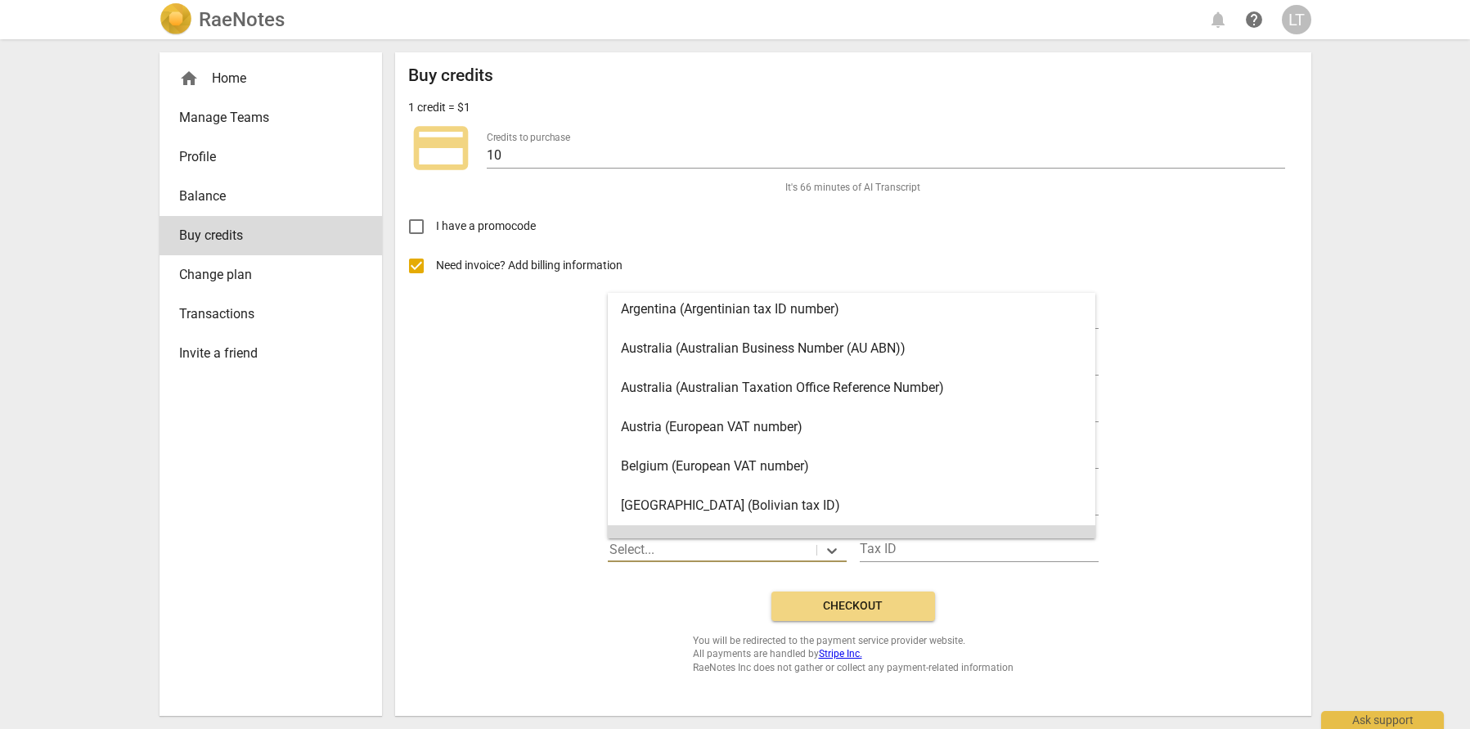
click at [1178, 509] on div "Need invoice? Add billing information Name or Company Name [PERSON_NAME] Coachi…" at bounding box center [853, 412] width 890 height 332
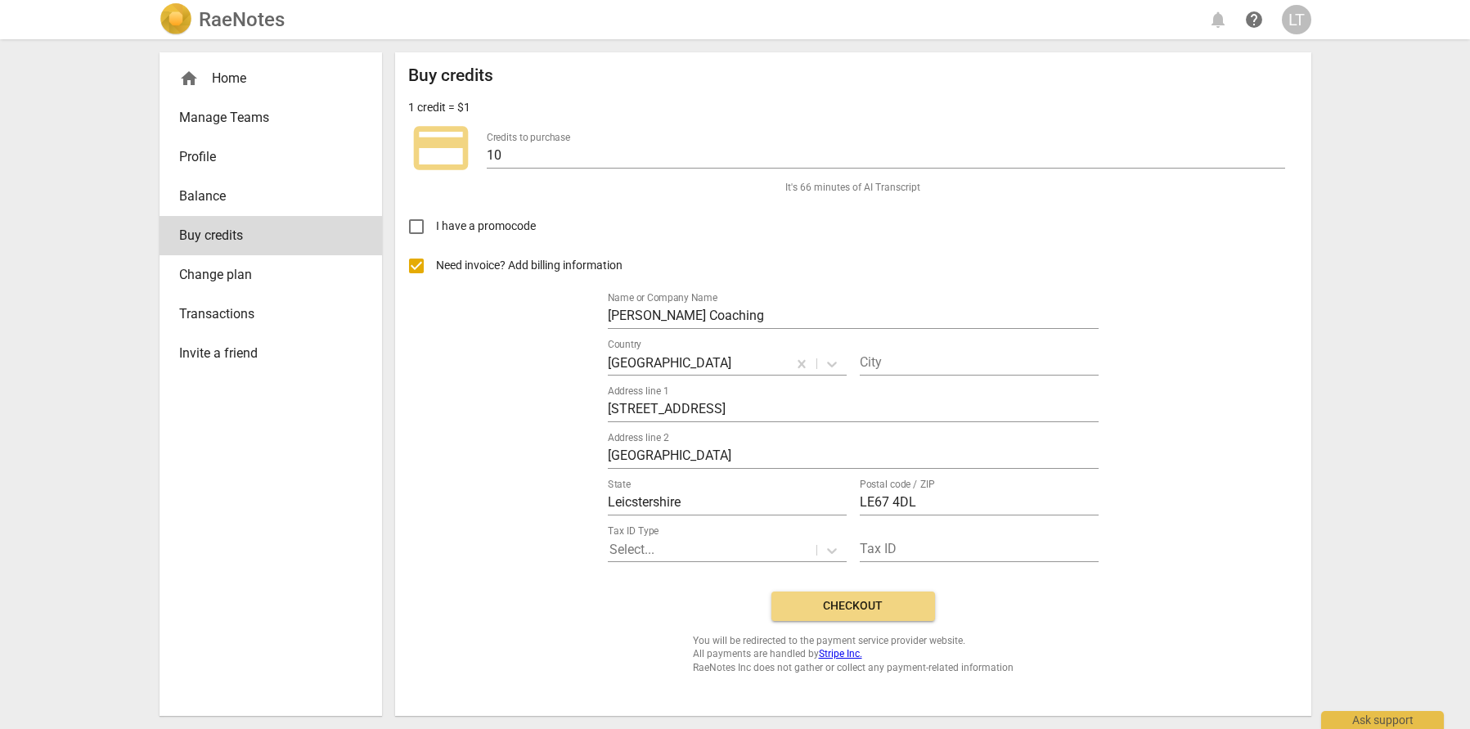
click at [866, 602] on span "Checkout" at bounding box center [853, 606] width 137 height 16
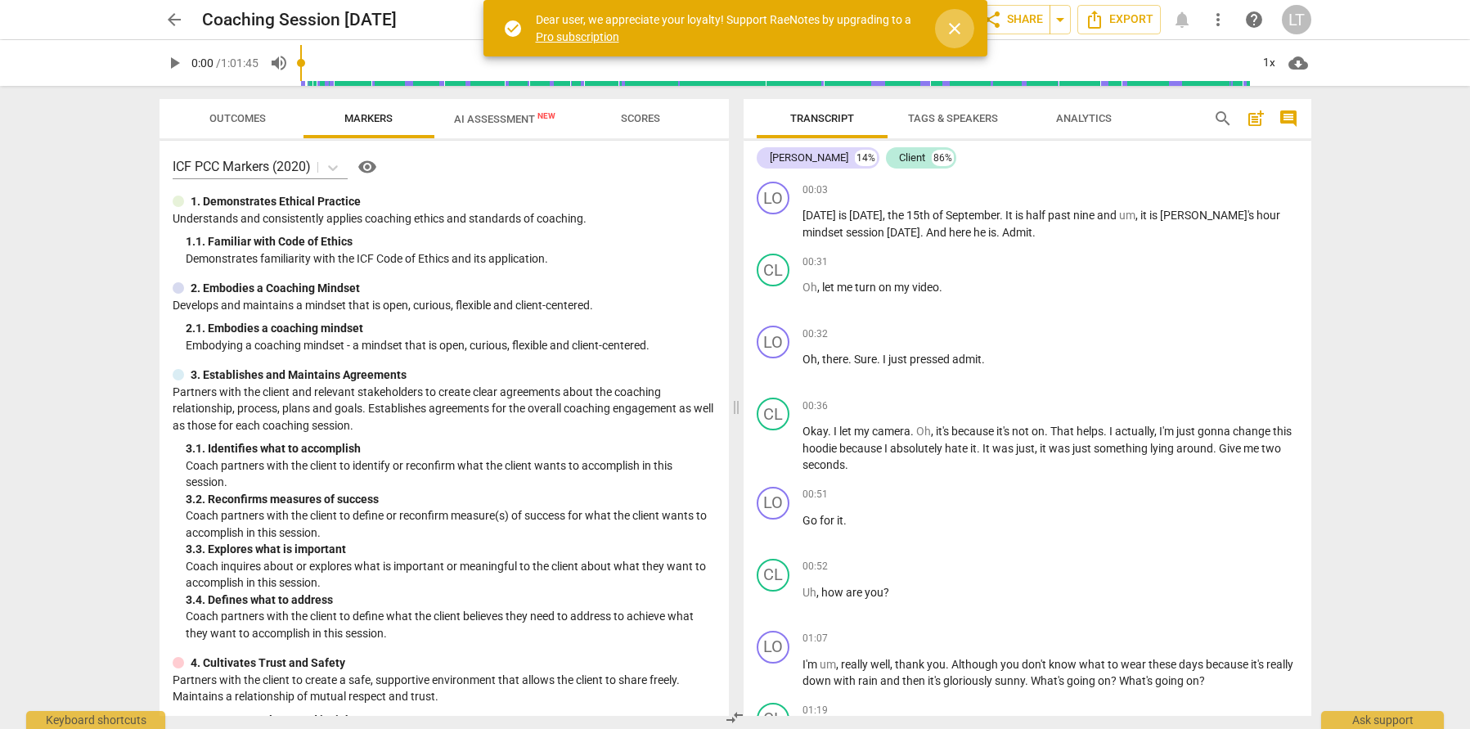
click at [962, 25] on span "close" at bounding box center [955, 29] width 20 height 20
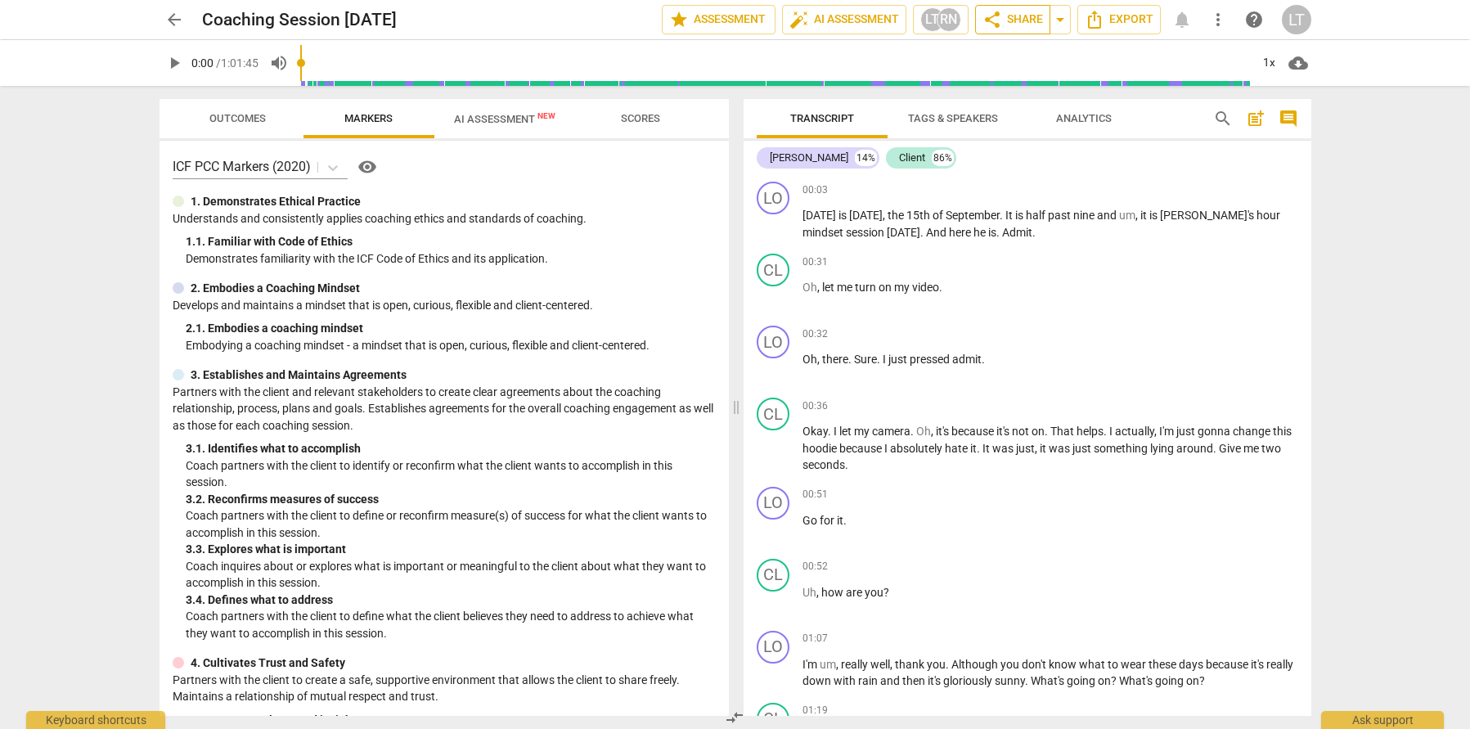
click at [1032, 10] on span "share Share" at bounding box center [1013, 20] width 61 height 20
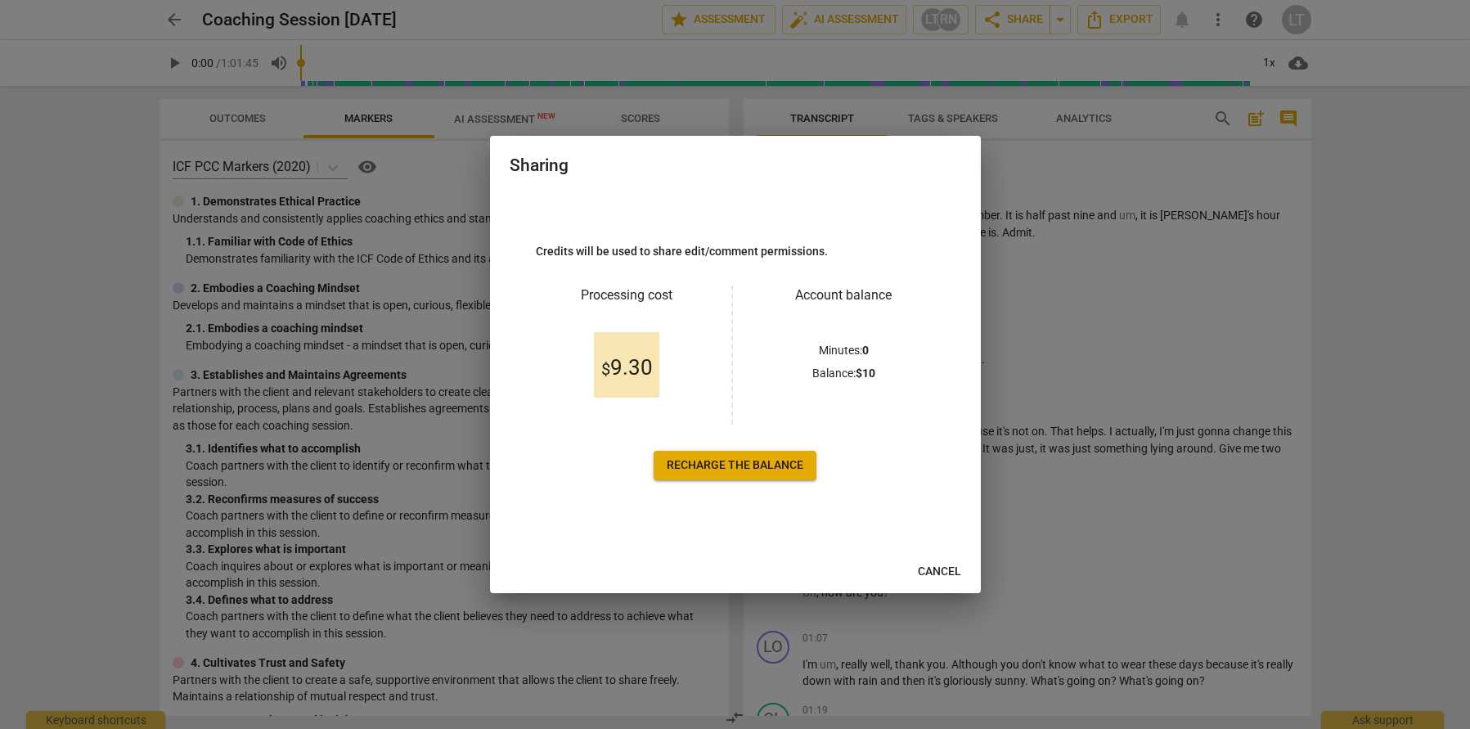
click at [777, 465] on span "Recharge the balance" at bounding box center [735, 465] width 137 height 16
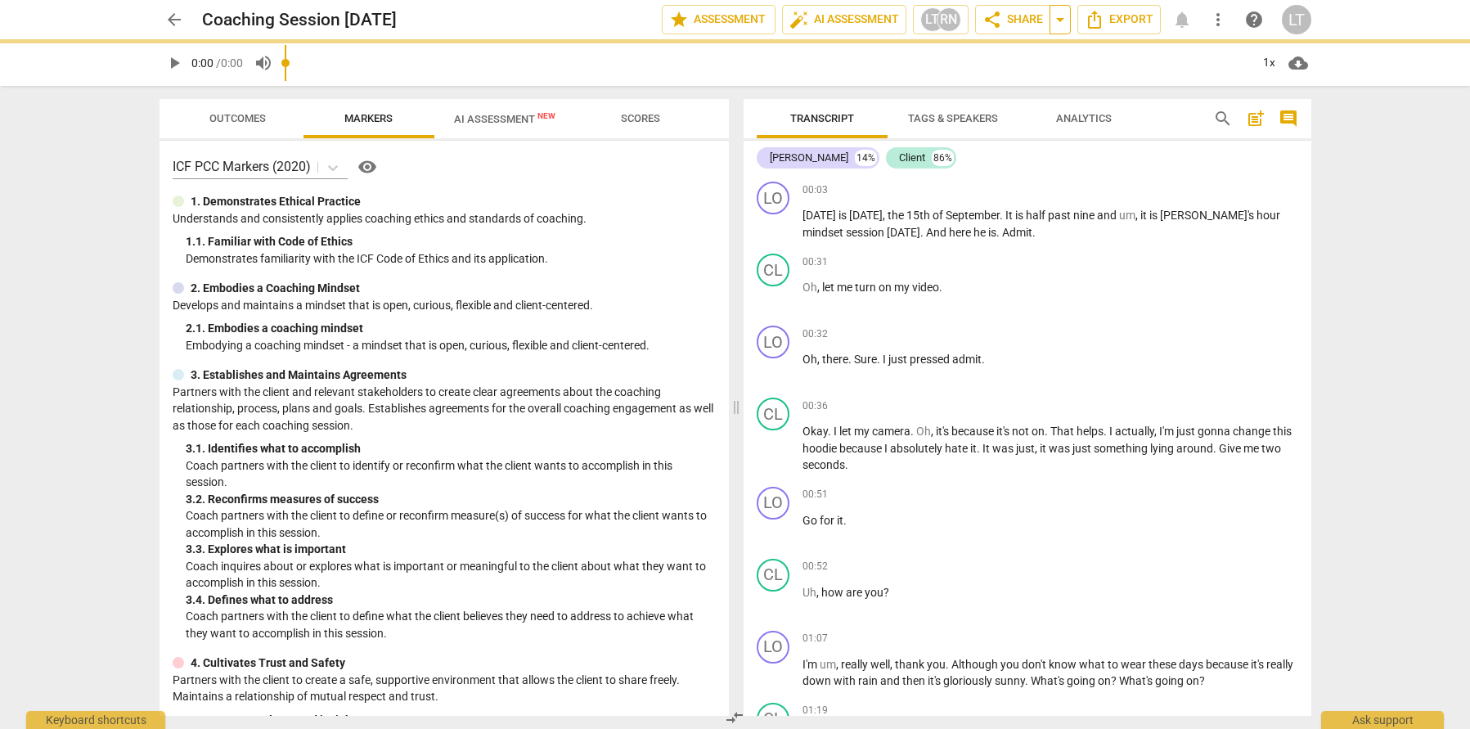
click at [1066, 29] on span "arrow_drop_down" at bounding box center [1061, 20] width 20 height 20
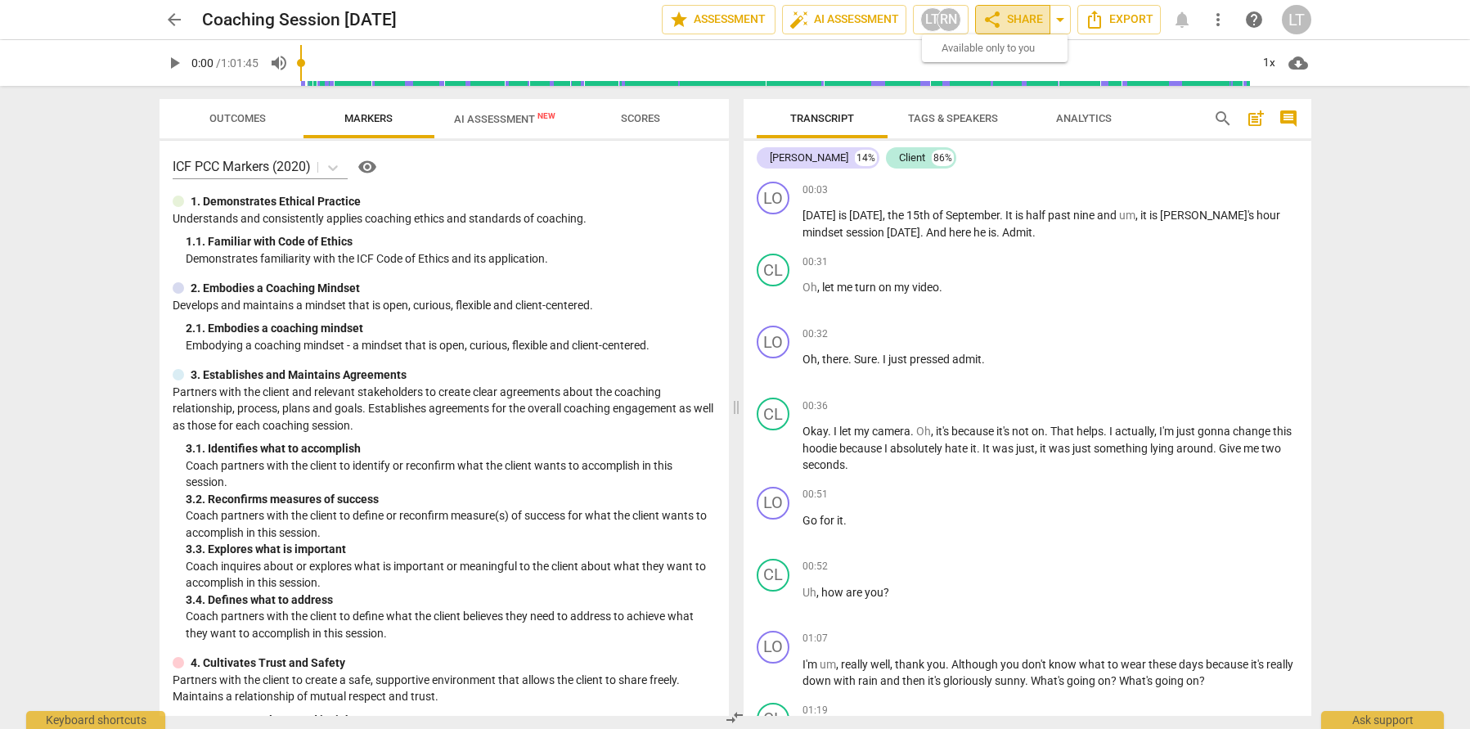
click at [1029, 20] on span "share Share" at bounding box center [1013, 20] width 61 height 20
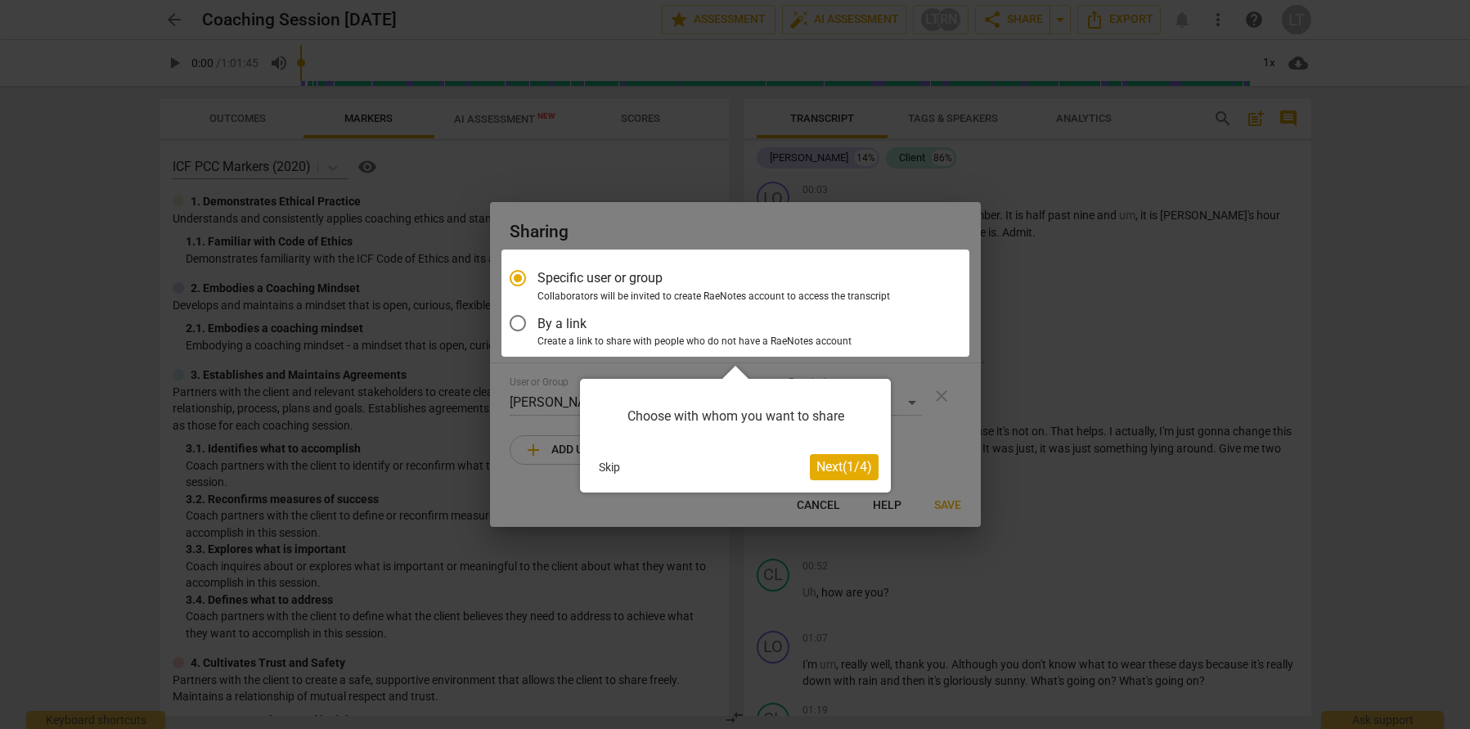
click at [841, 462] on span "Next ( 1 / 4 )" at bounding box center [845, 467] width 56 height 16
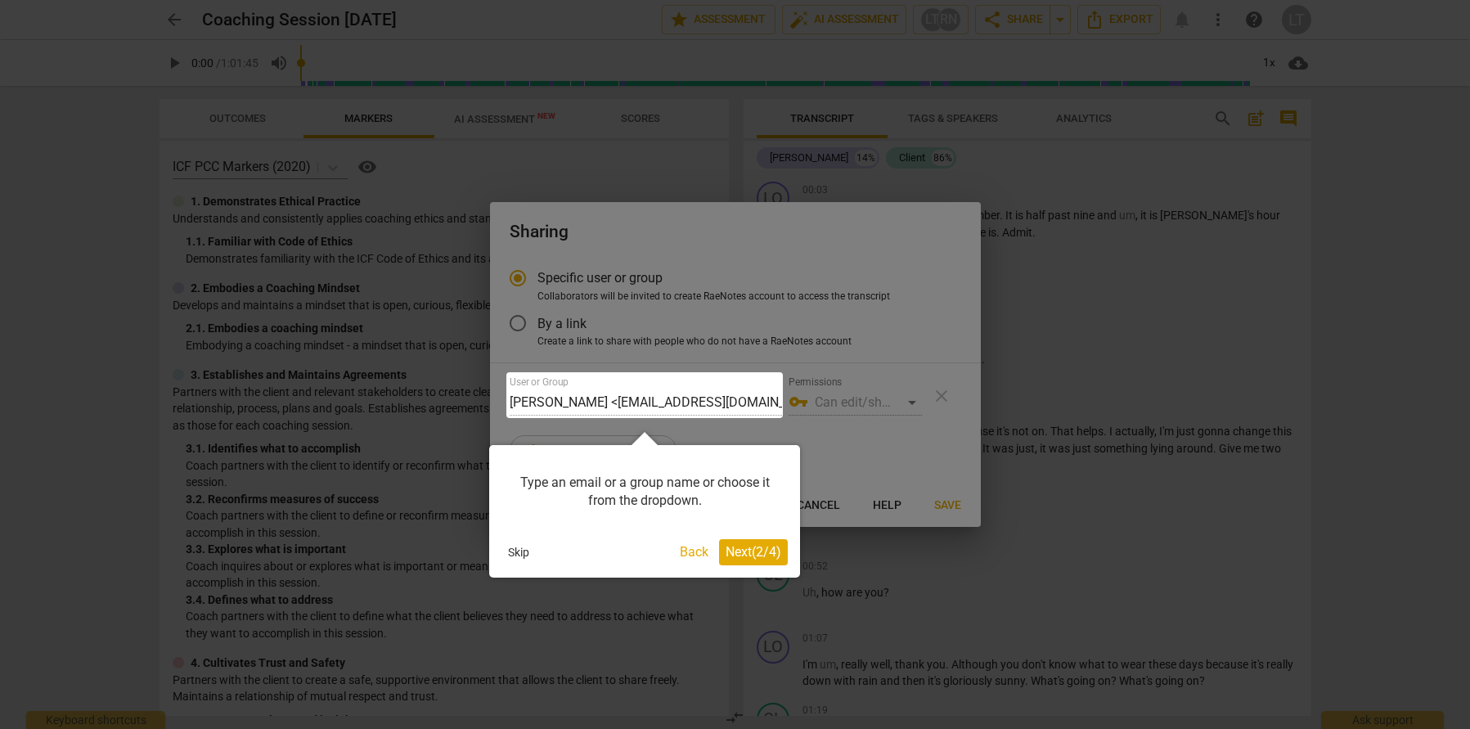
click at [743, 552] on span "Next ( 2 / 4 )" at bounding box center [754, 552] width 56 height 16
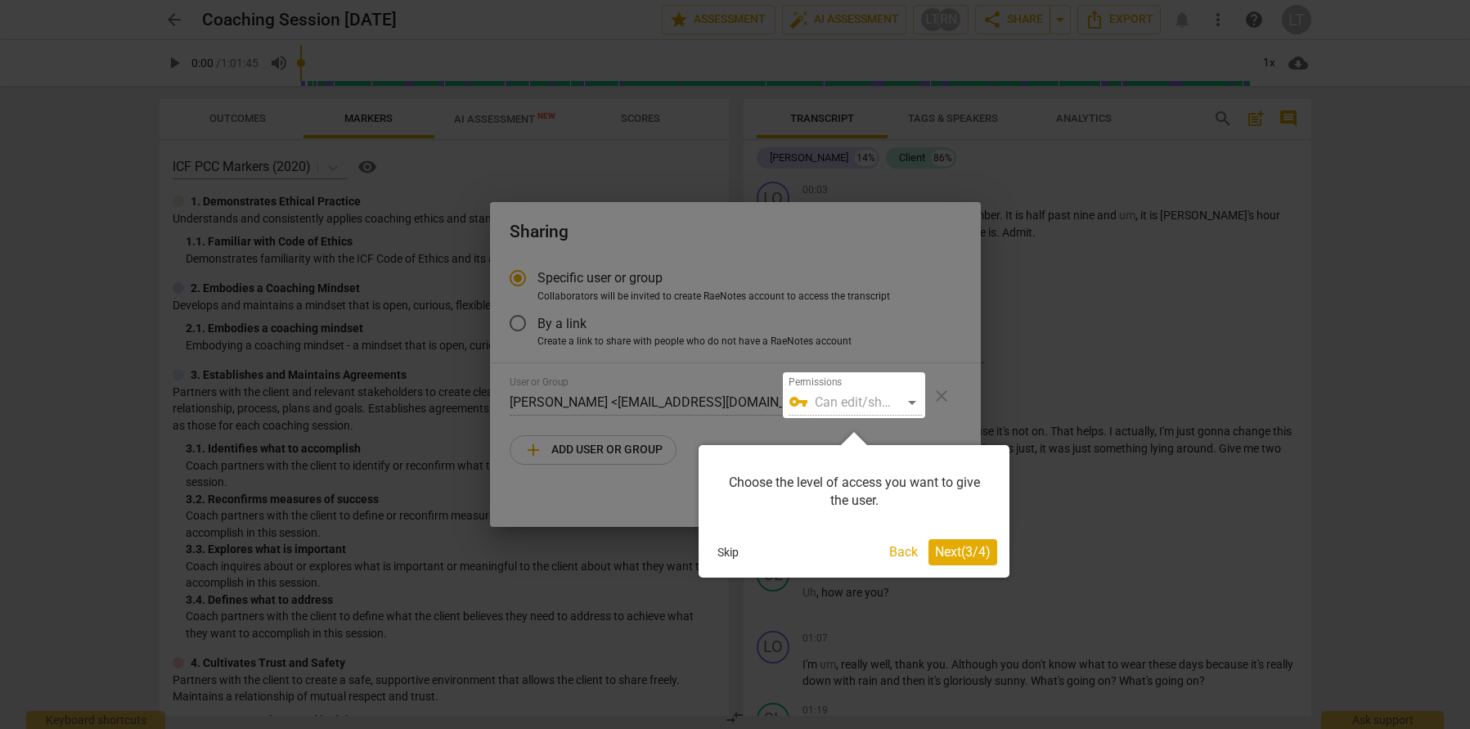
click at [957, 544] on span "Next ( 3 / 4 )" at bounding box center [963, 552] width 56 height 16
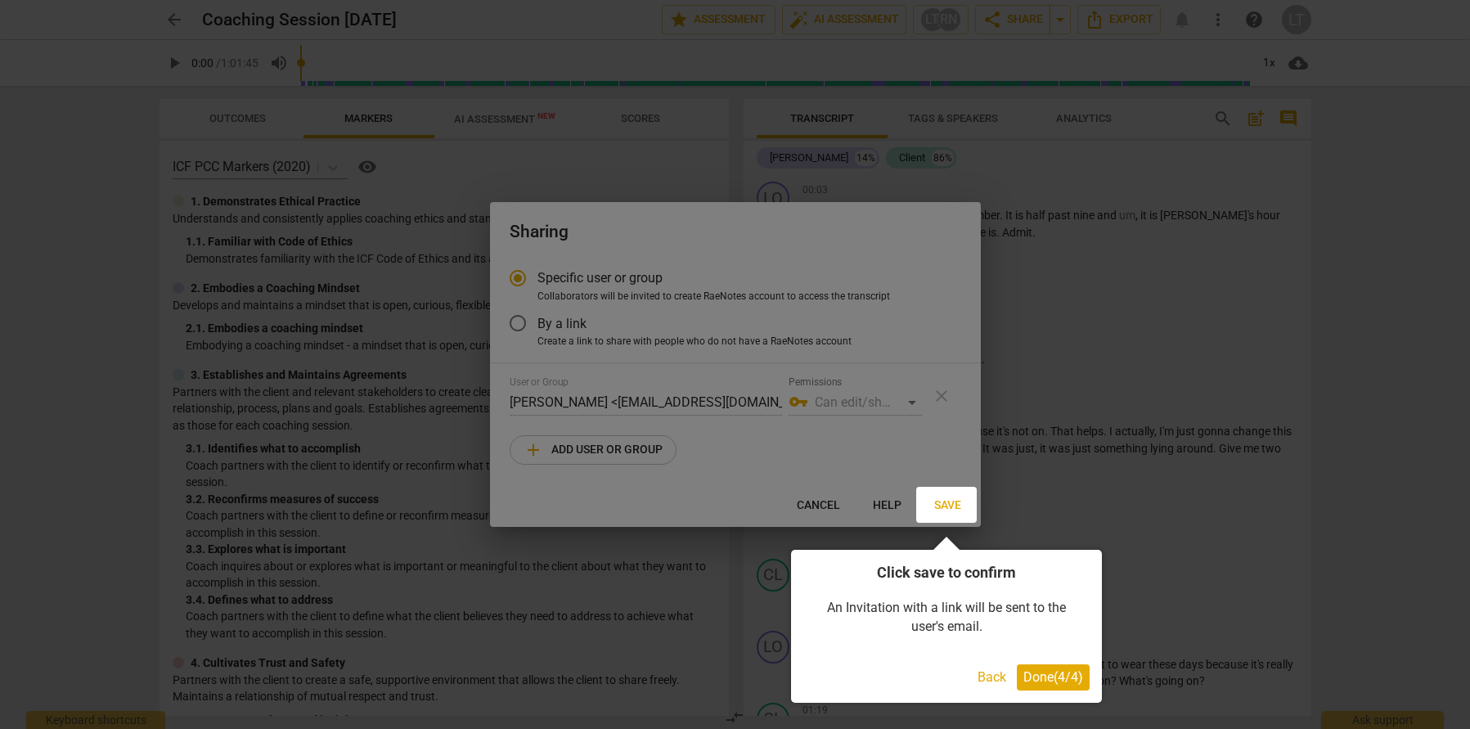
click at [1051, 682] on span "Done ( 4 / 4 )" at bounding box center [1054, 677] width 60 height 16
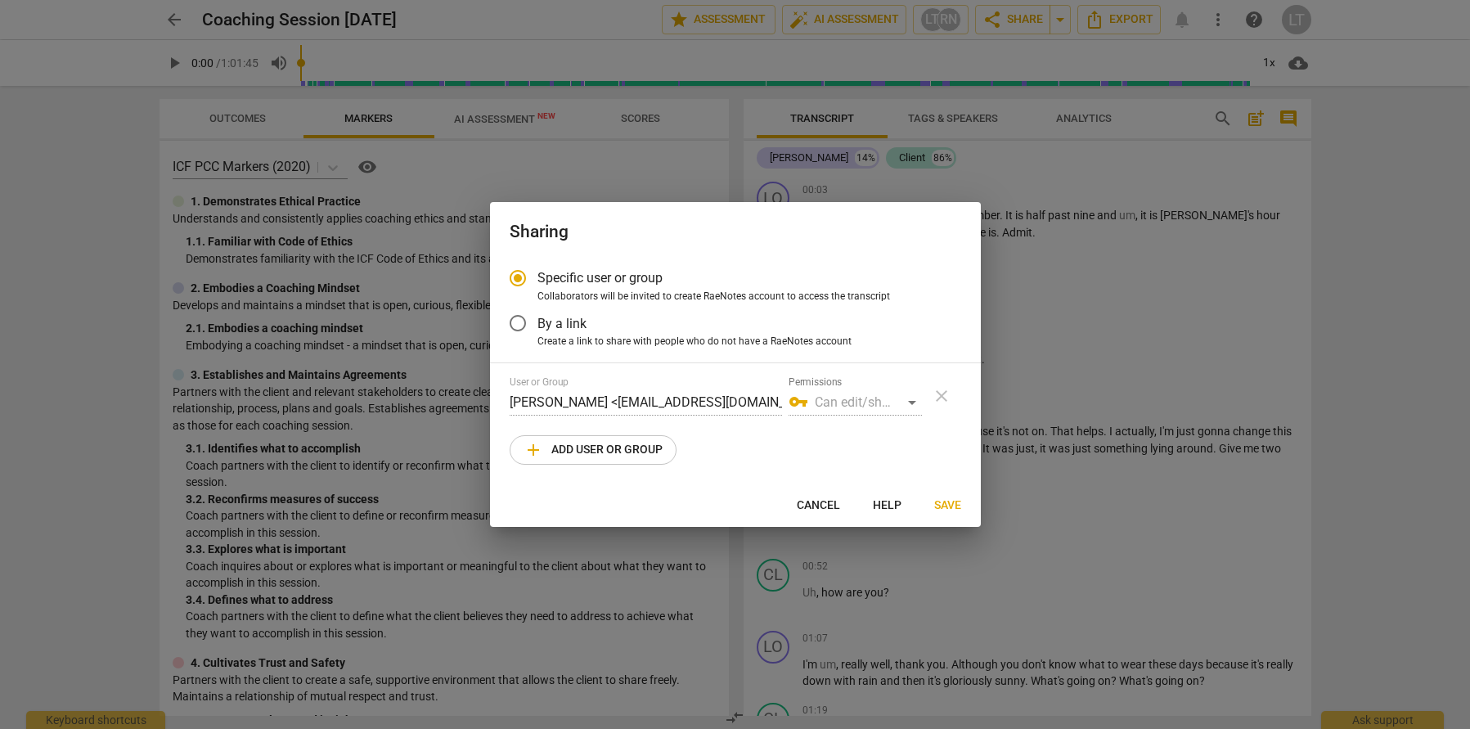
click at [908, 405] on div "vpn_key Can edit/share" at bounding box center [855, 402] width 133 height 26
click at [923, 402] on div "User or Group Lorna Taylor <lornataylorcoach@gmail.com> Permissions vpn_key Can…" at bounding box center [736, 395] width 452 height 39
click at [588, 448] on span "add Add user or group" at bounding box center [593, 450] width 139 height 20
radio input "false"
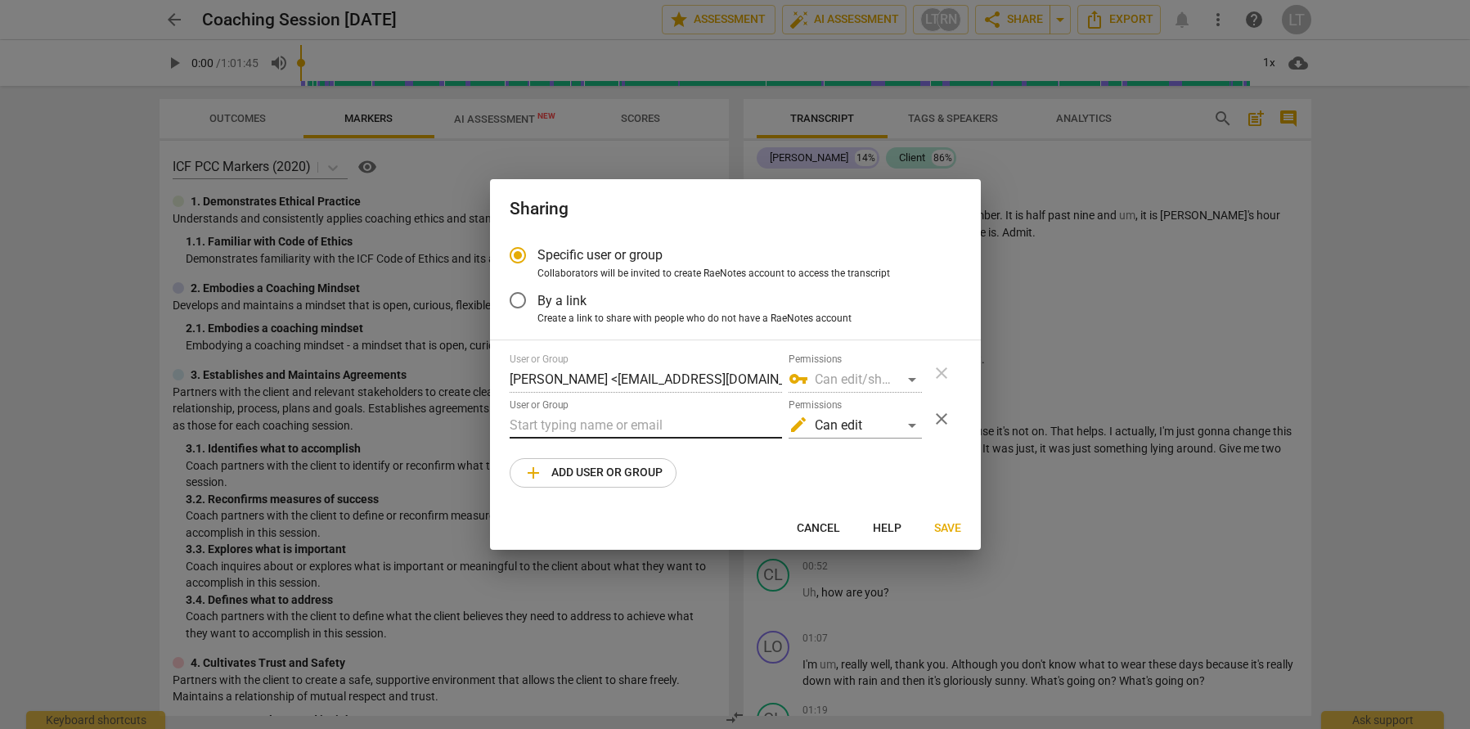
click at [588, 432] on input "text" at bounding box center [646, 425] width 272 height 26
paste input "nicky@nickychamberscoaching.com"
type input "nicky@nickychamberscoaching.com"
click at [691, 525] on div "Cancel Help Save" at bounding box center [735, 528] width 484 height 29
click at [909, 375] on div "vpn_key Can edit/share" at bounding box center [855, 380] width 133 height 26
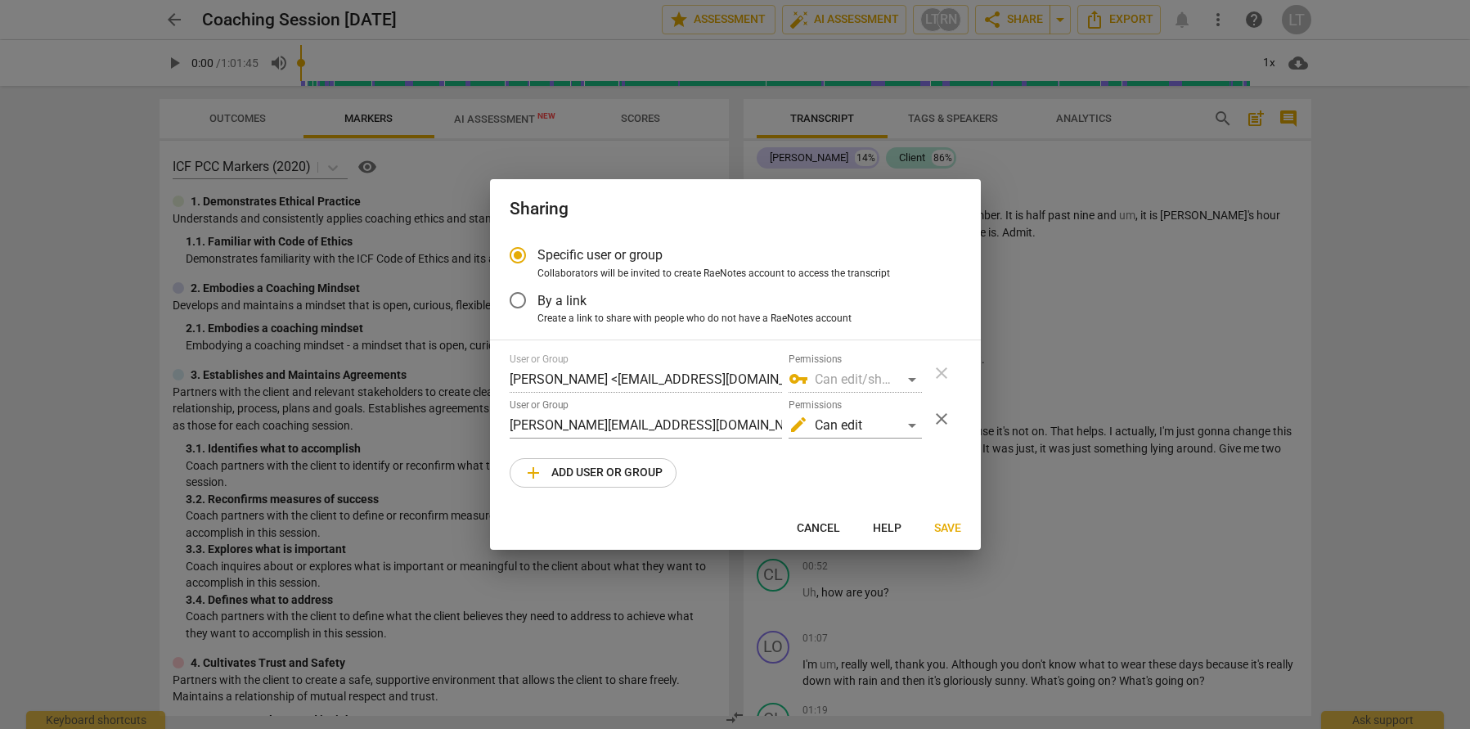
click at [914, 379] on div "vpn_key Can edit/share" at bounding box center [855, 380] width 133 height 26
click at [915, 434] on div "edit Can edit" at bounding box center [855, 425] width 133 height 26
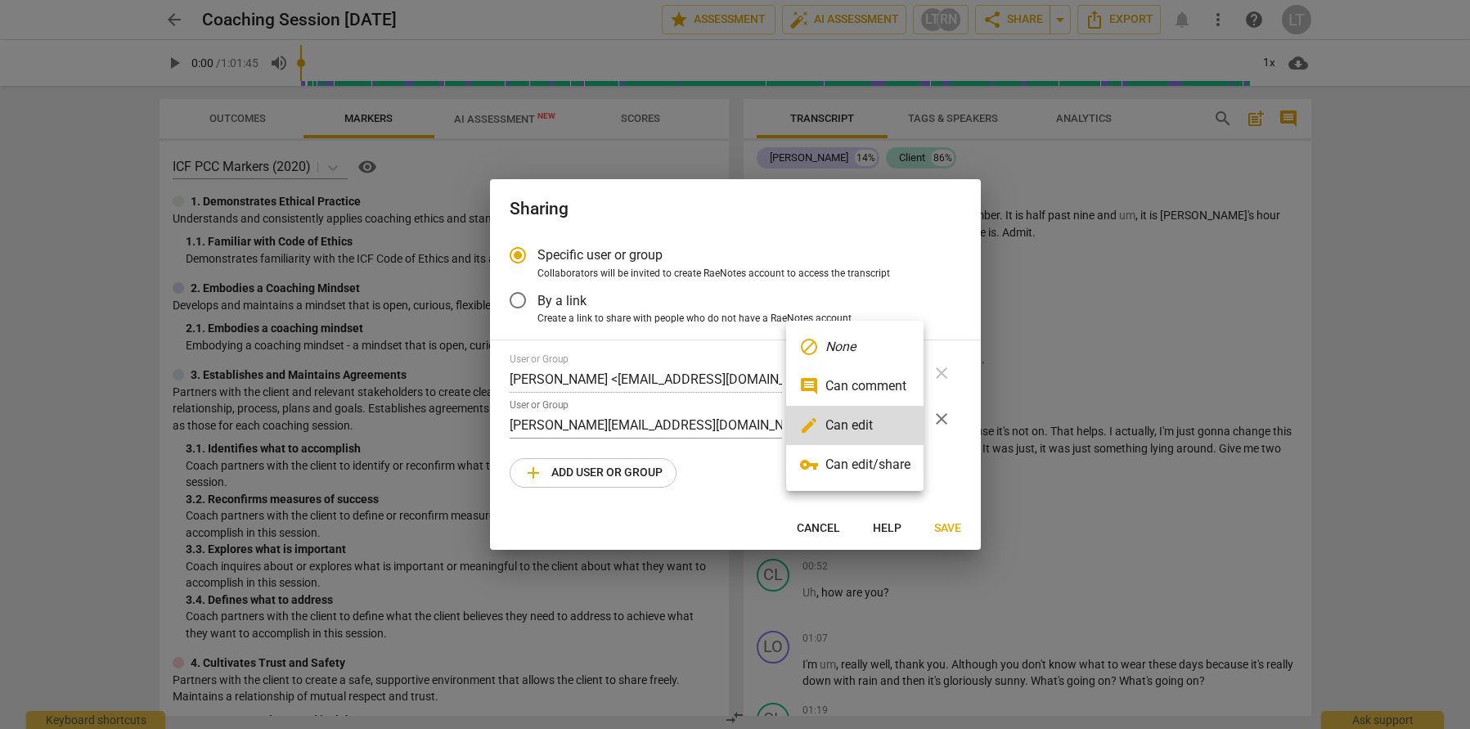
click at [871, 385] on li "comment Can comment" at bounding box center [854, 386] width 137 height 39
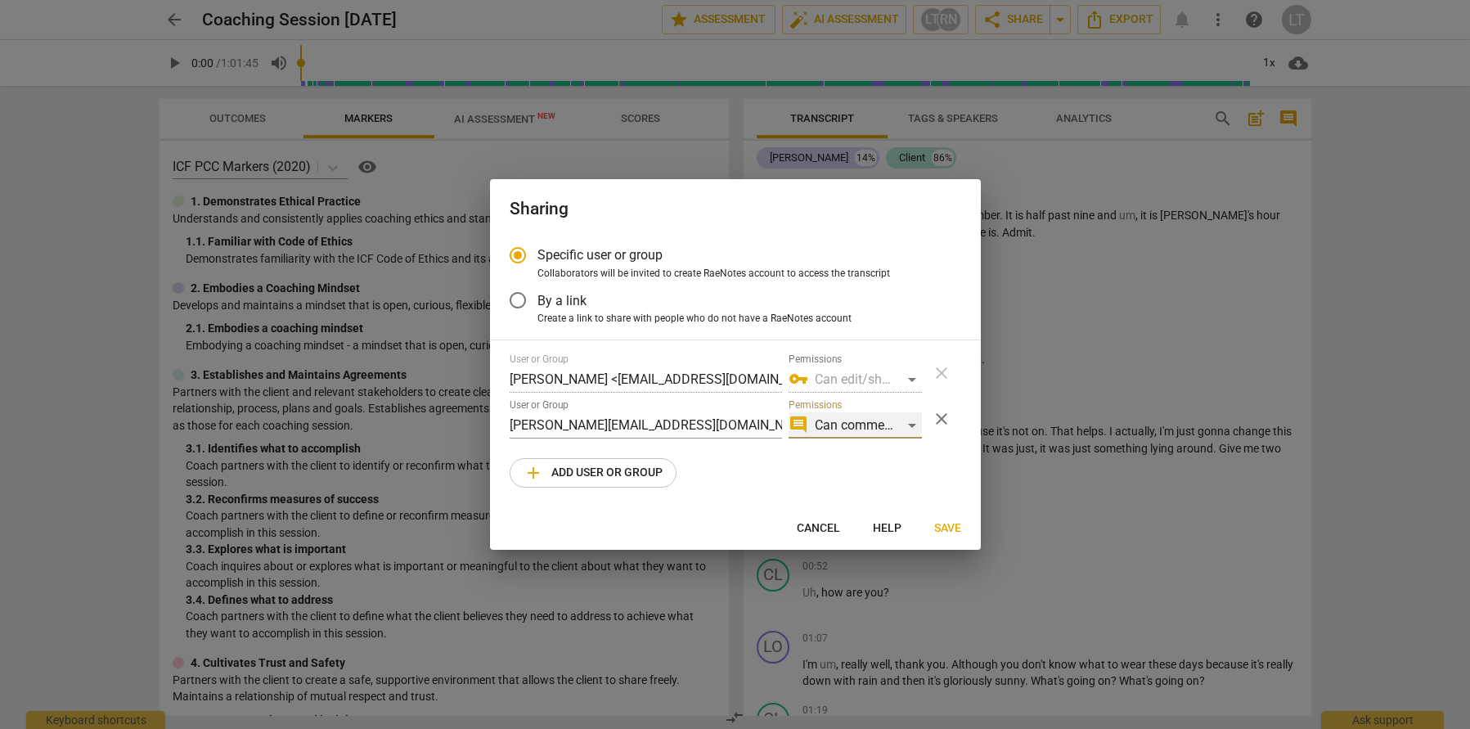
click at [912, 426] on div "comment Can comment" at bounding box center [855, 425] width 133 height 26
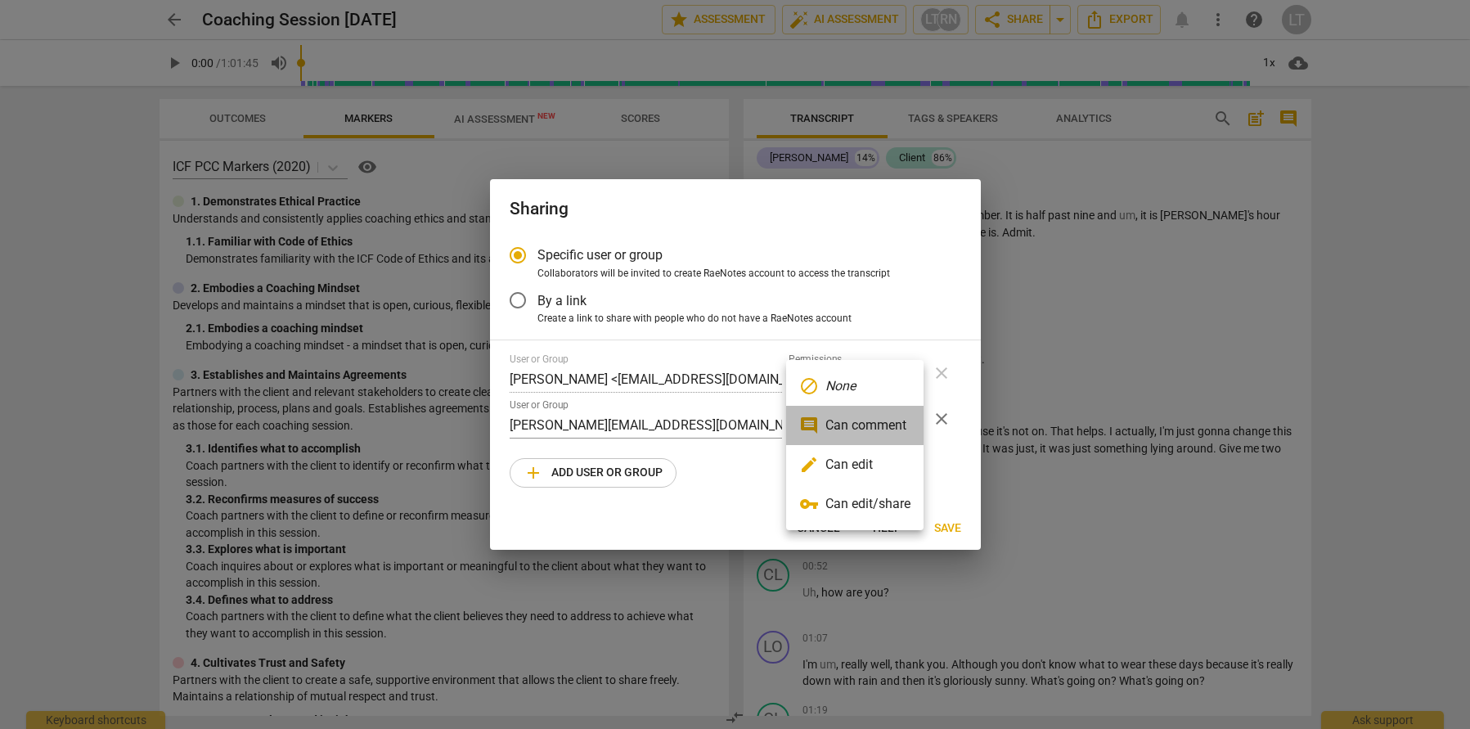
click at [861, 421] on li "comment Can comment" at bounding box center [854, 425] width 137 height 39
radio input "false"
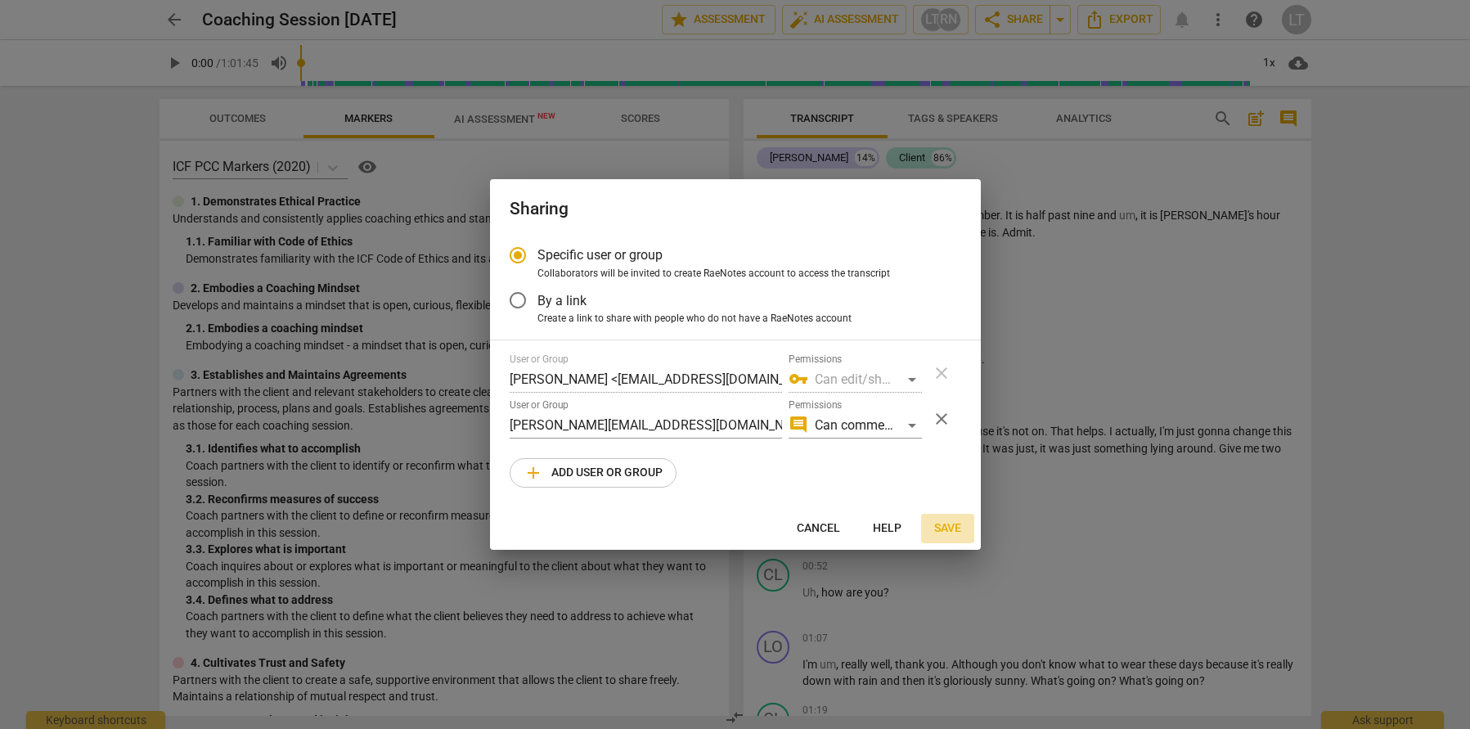
click at [947, 530] on span "Save" at bounding box center [947, 528] width 27 height 16
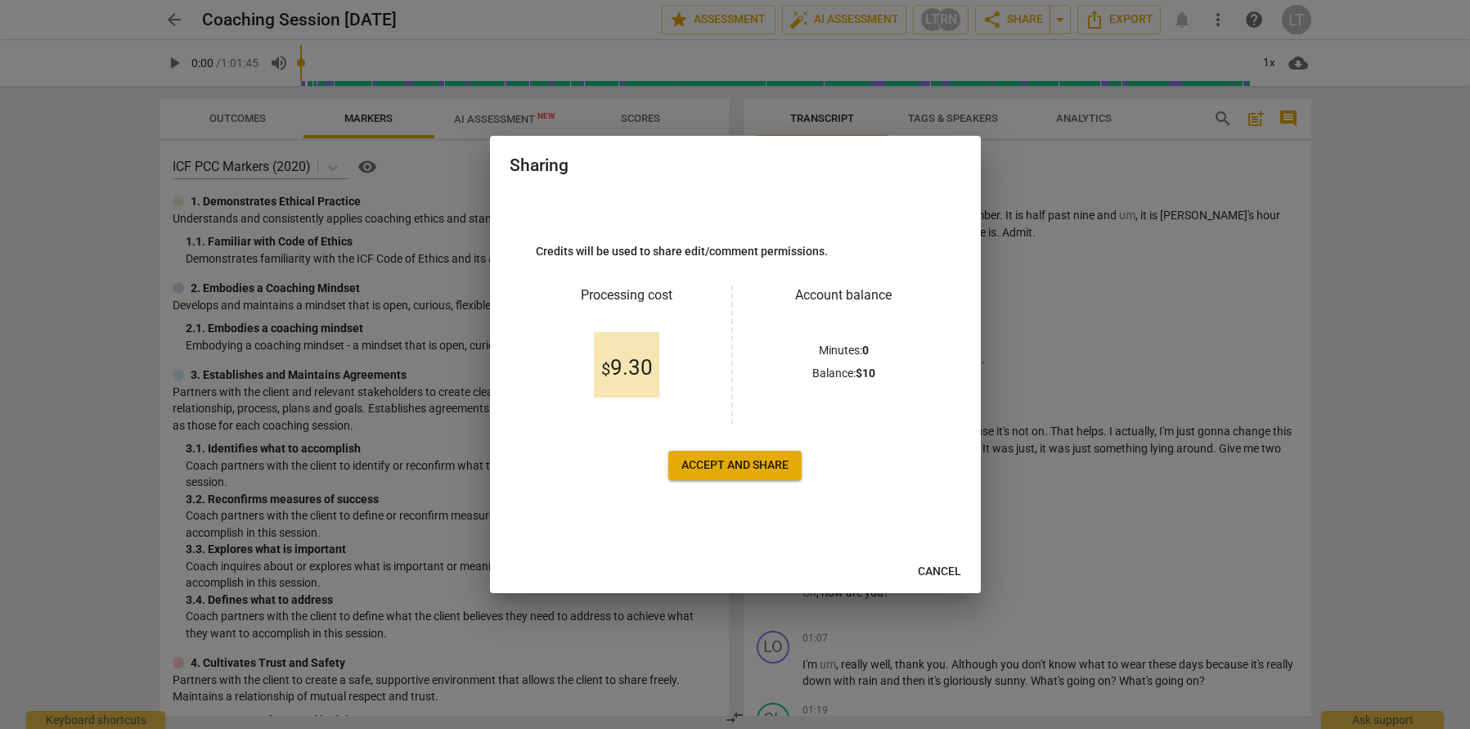
click at [732, 469] on span "Accept and share" at bounding box center [735, 465] width 107 height 16
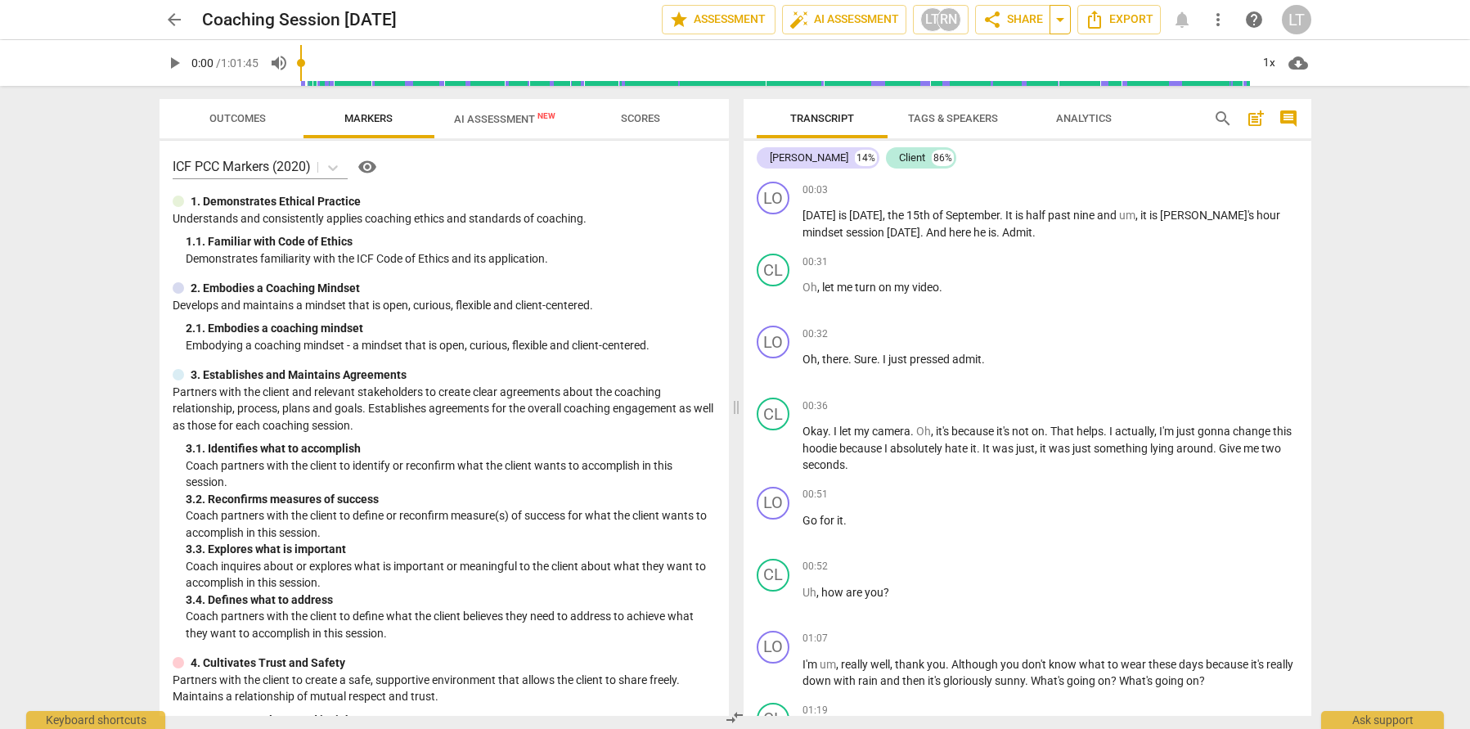
click at [1065, 22] on span "arrow_drop_down" at bounding box center [1061, 20] width 20 height 20
click at [1039, 22] on span "share Share" at bounding box center [1013, 20] width 61 height 20
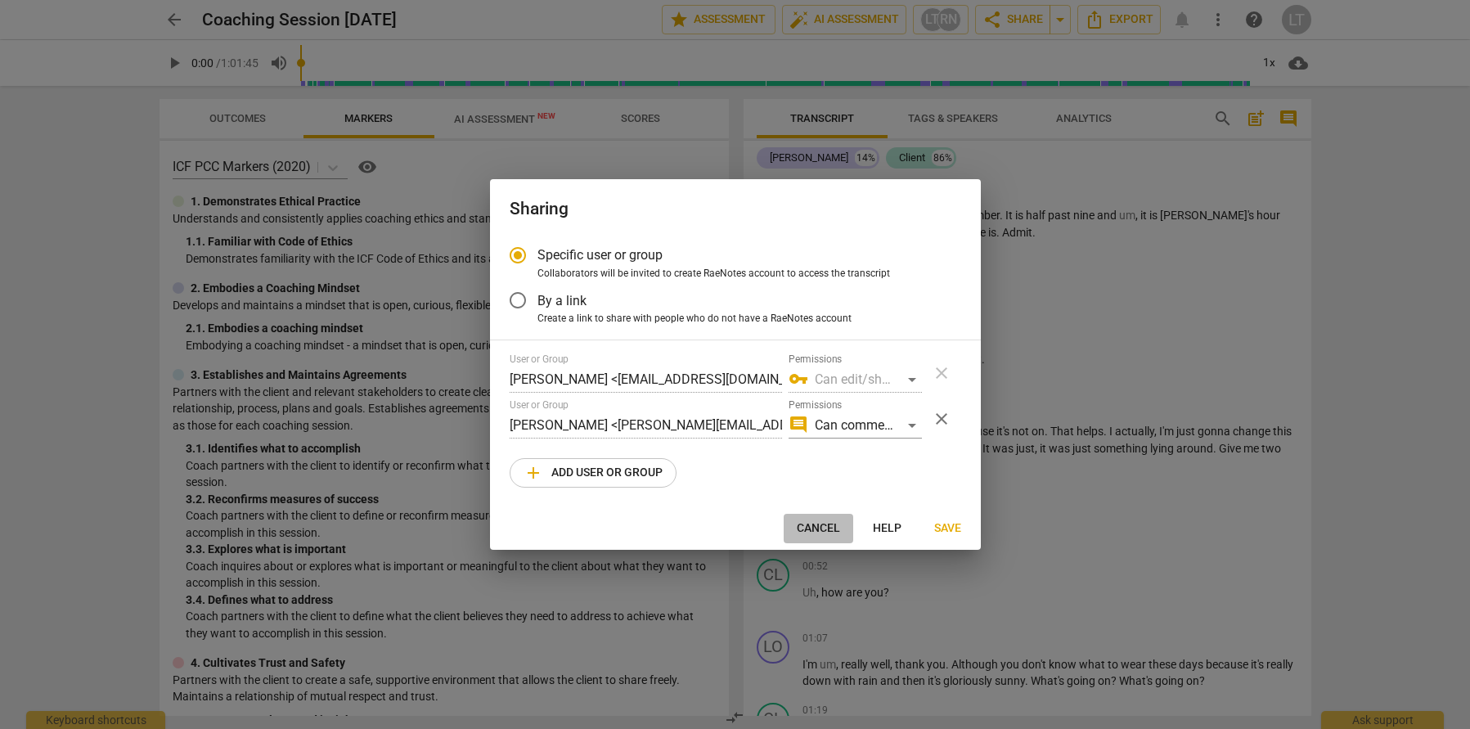
click at [826, 531] on span "Cancel" at bounding box center [818, 528] width 43 height 16
radio input "false"
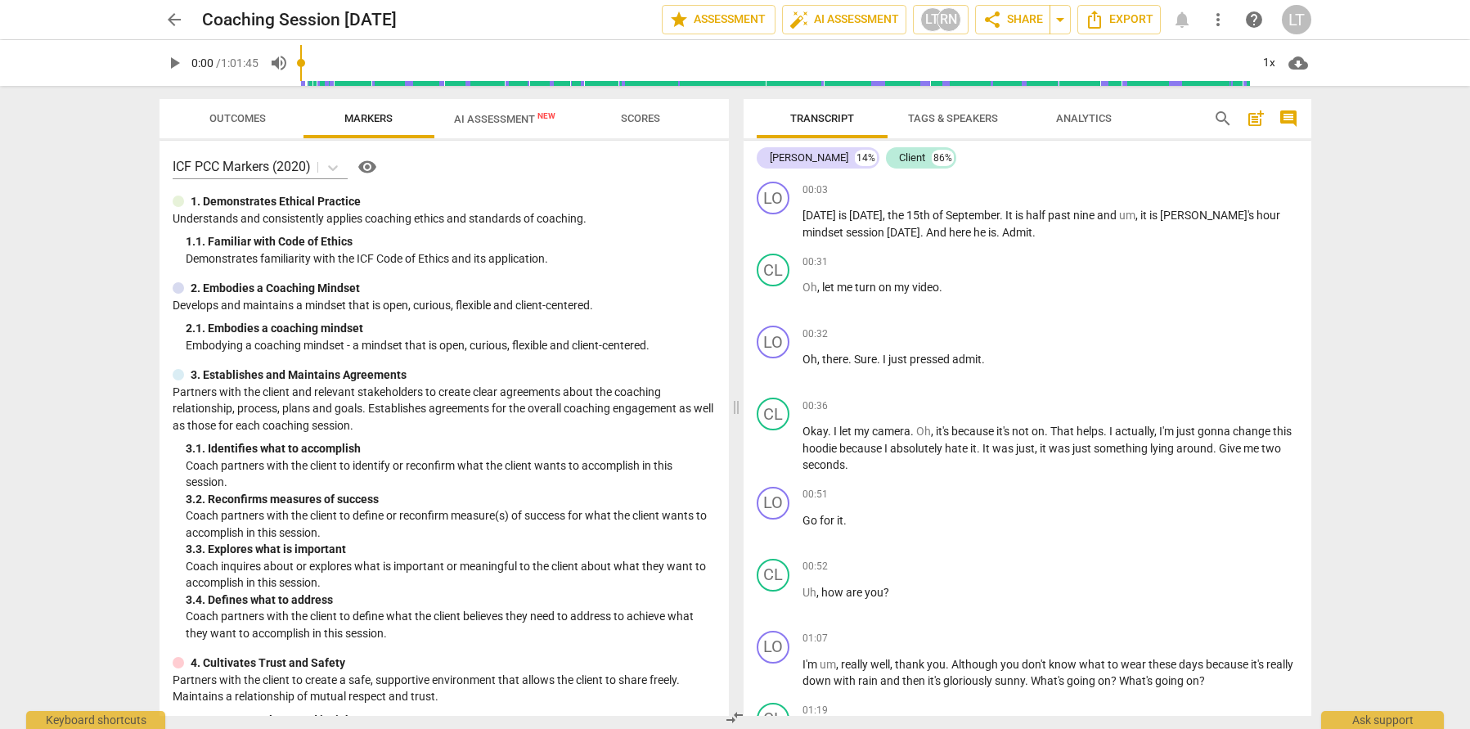
click at [1292, 16] on div "LT" at bounding box center [1296, 19] width 29 height 29
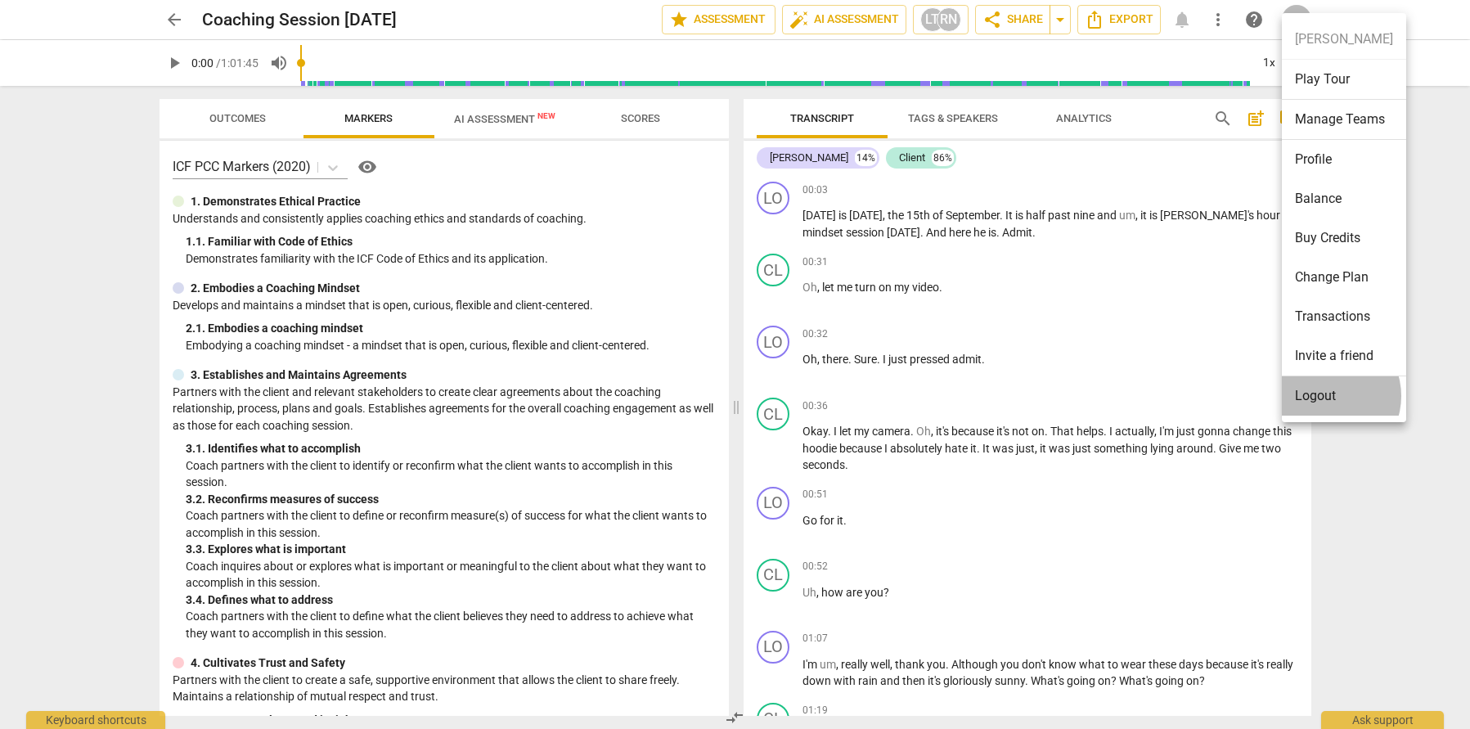
click at [1326, 396] on li "Logout" at bounding box center [1344, 395] width 124 height 39
